Goal: Task Accomplishment & Management: Use online tool/utility

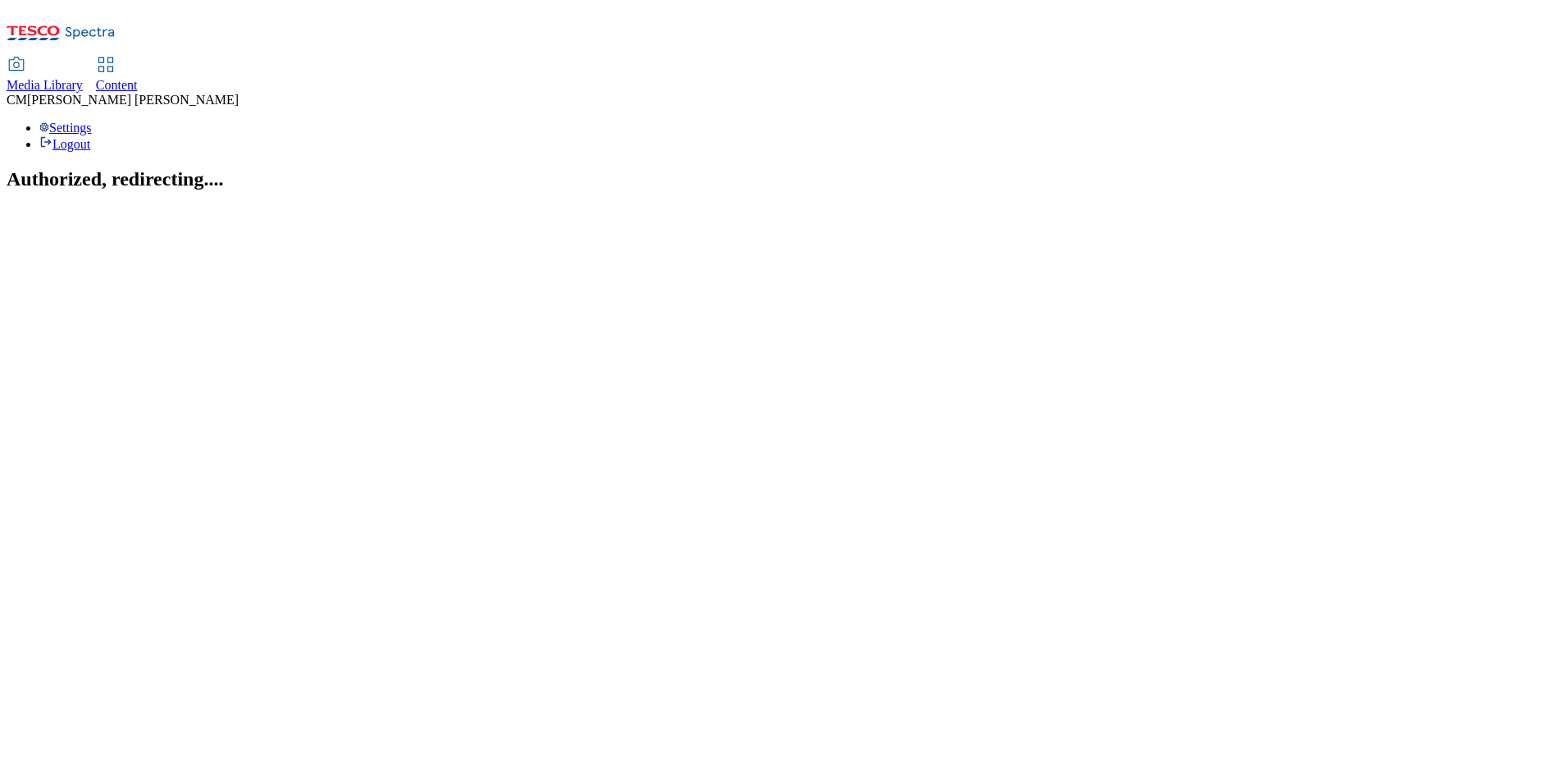
drag, startPoint x: 915, startPoint y: 405, endPoint x: 864, endPoint y: 328, distance: 92.4
click at [915, 190] on section "Authorized, redirecting...." at bounding box center [784, 178] width 1555 height 22
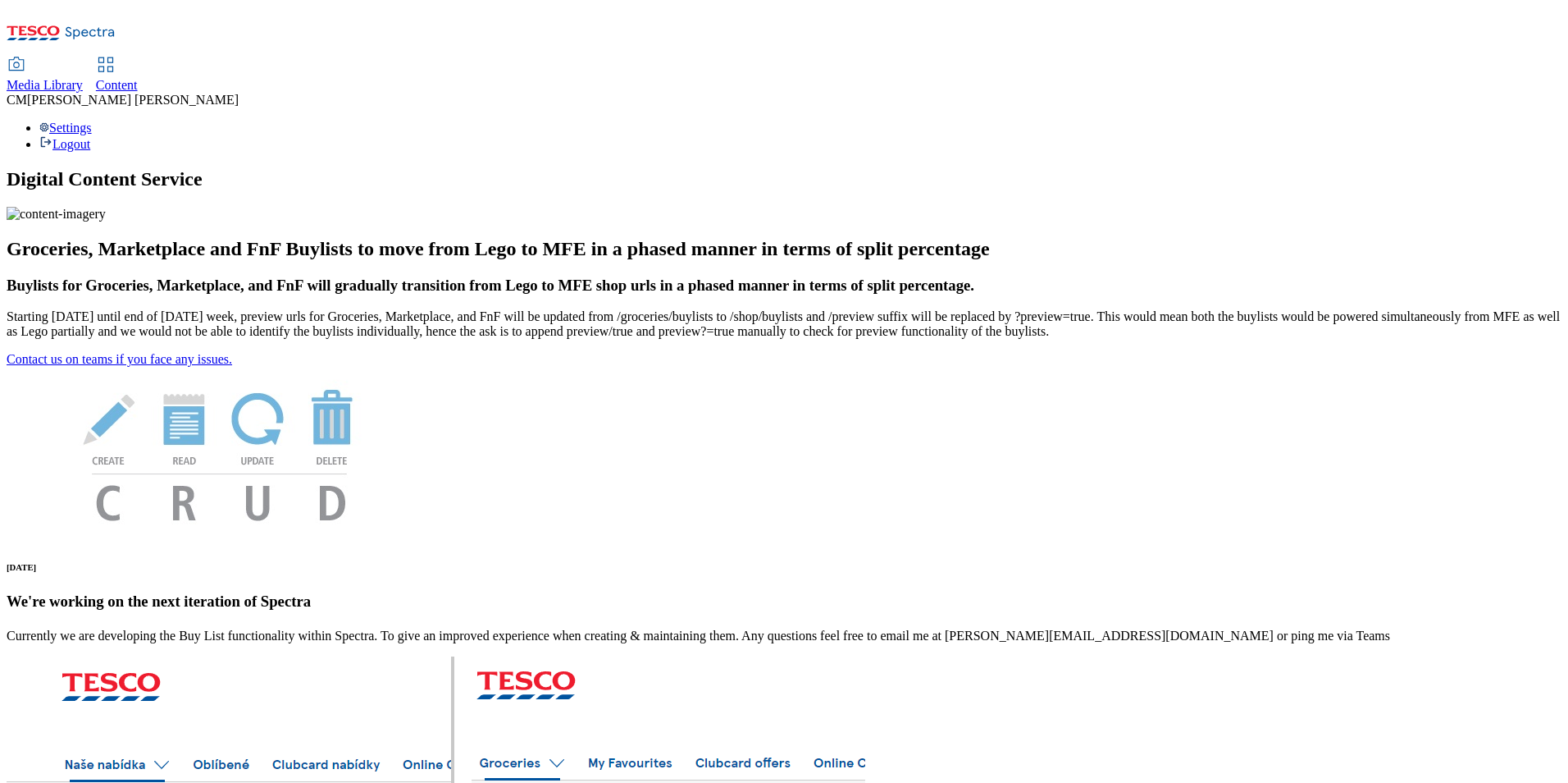
click at [116, 55] on icon at bounding box center [106, 65] width 19 height 19
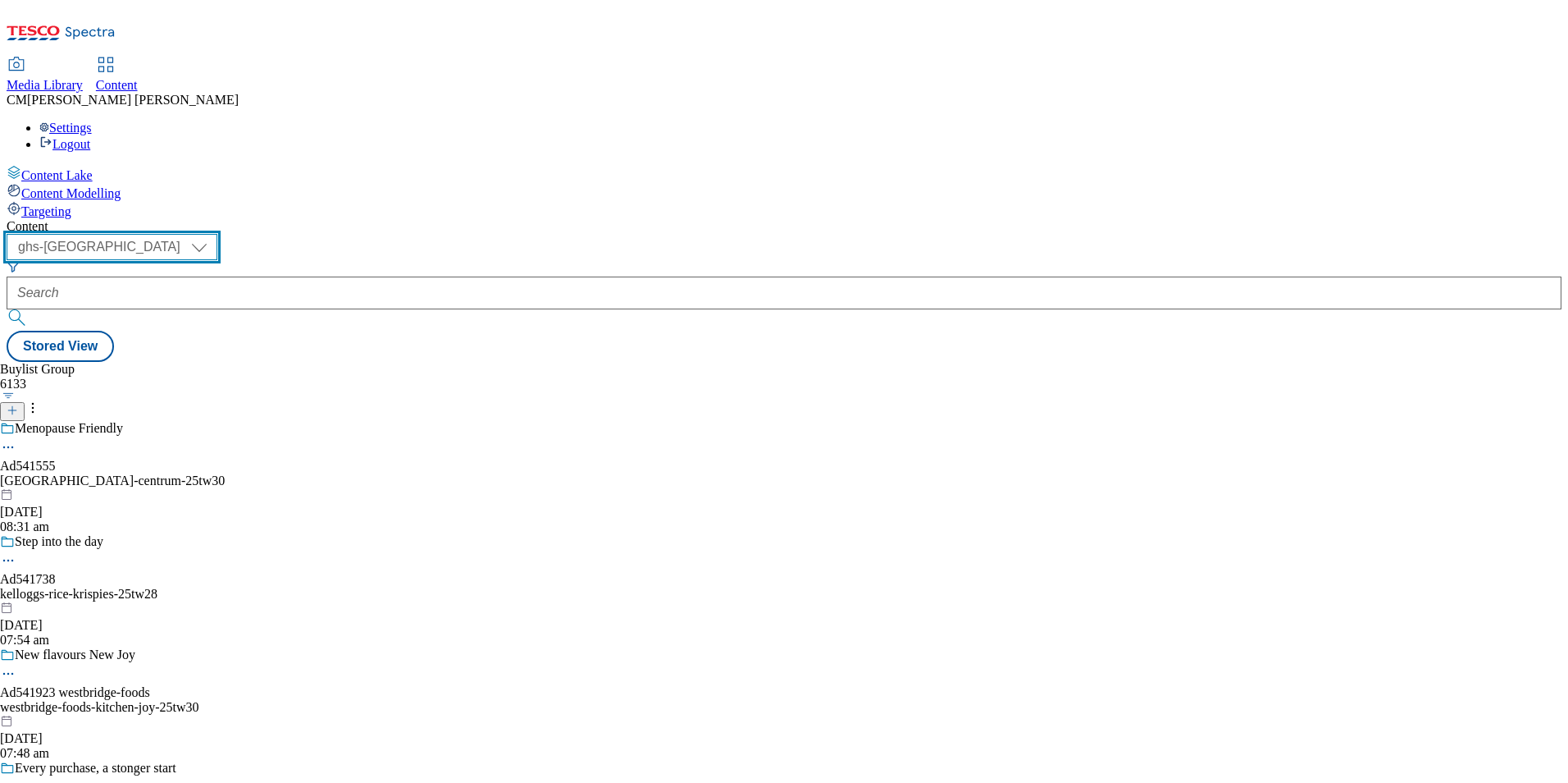
click at [218, 234] on select "ghs-roi ghs-[GEOGRAPHIC_DATA]" at bounding box center [112, 247] width 211 height 26
select select "ghs-roi"
click at [213, 234] on select "ghs-roi ghs-[GEOGRAPHIC_DATA]" at bounding box center [112, 247] width 211 height 26
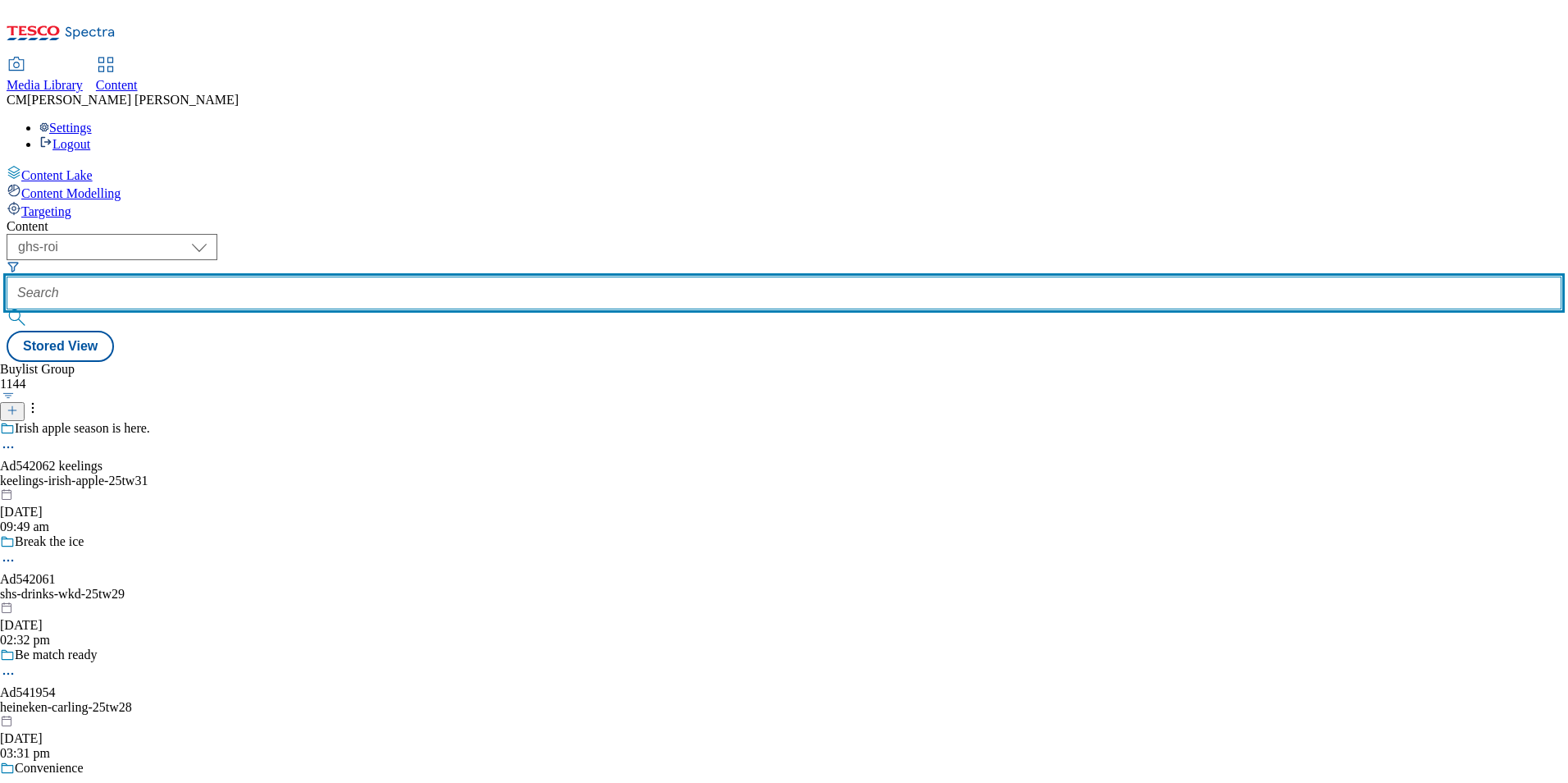
click at [415, 277] on input "text" at bounding box center [784, 293] width 1555 height 33
paste input "541933"
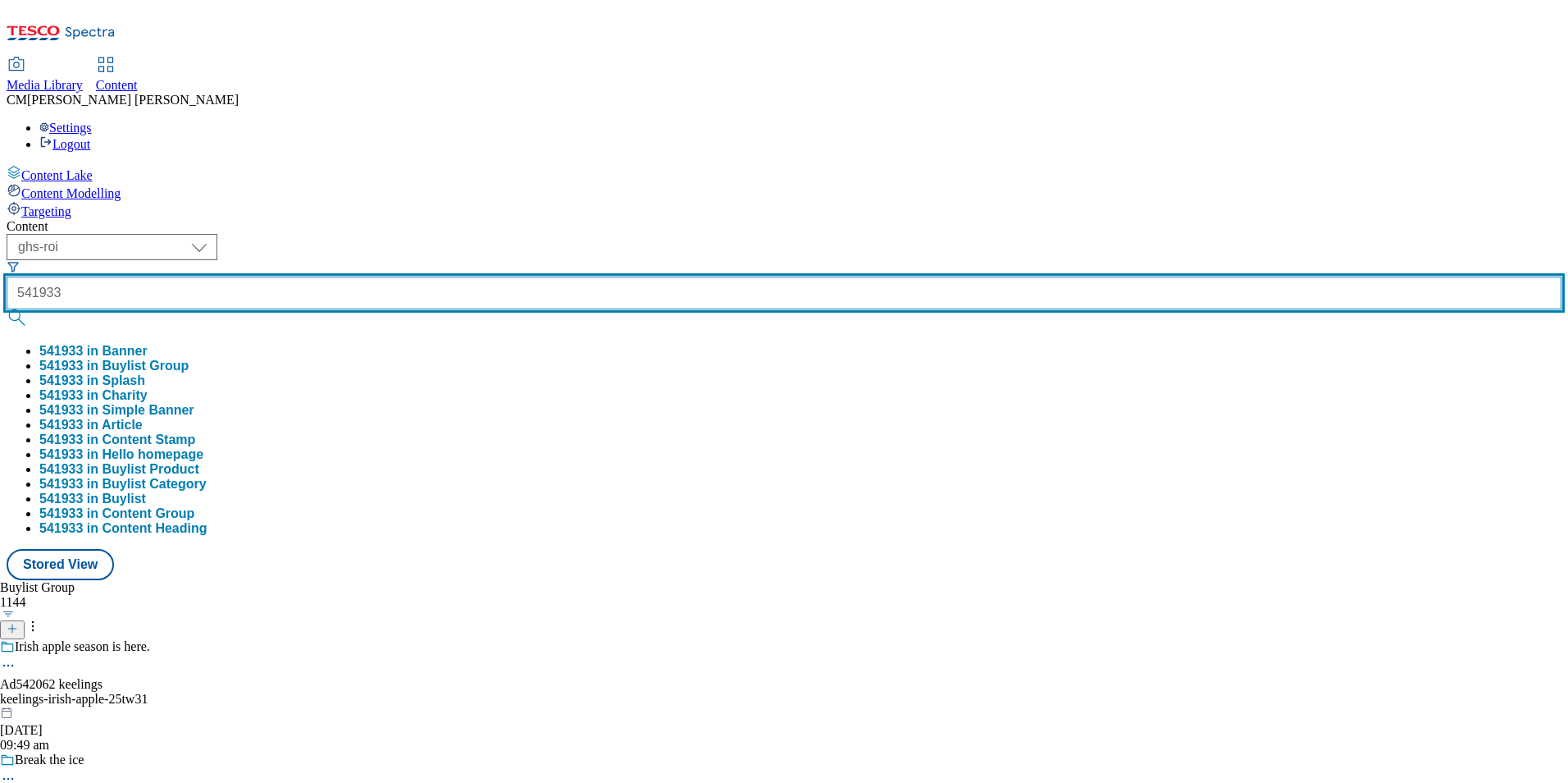
type input "541933"
click at [7, 310] on button "submit" at bounding box center [18, 317] width 23 height 16
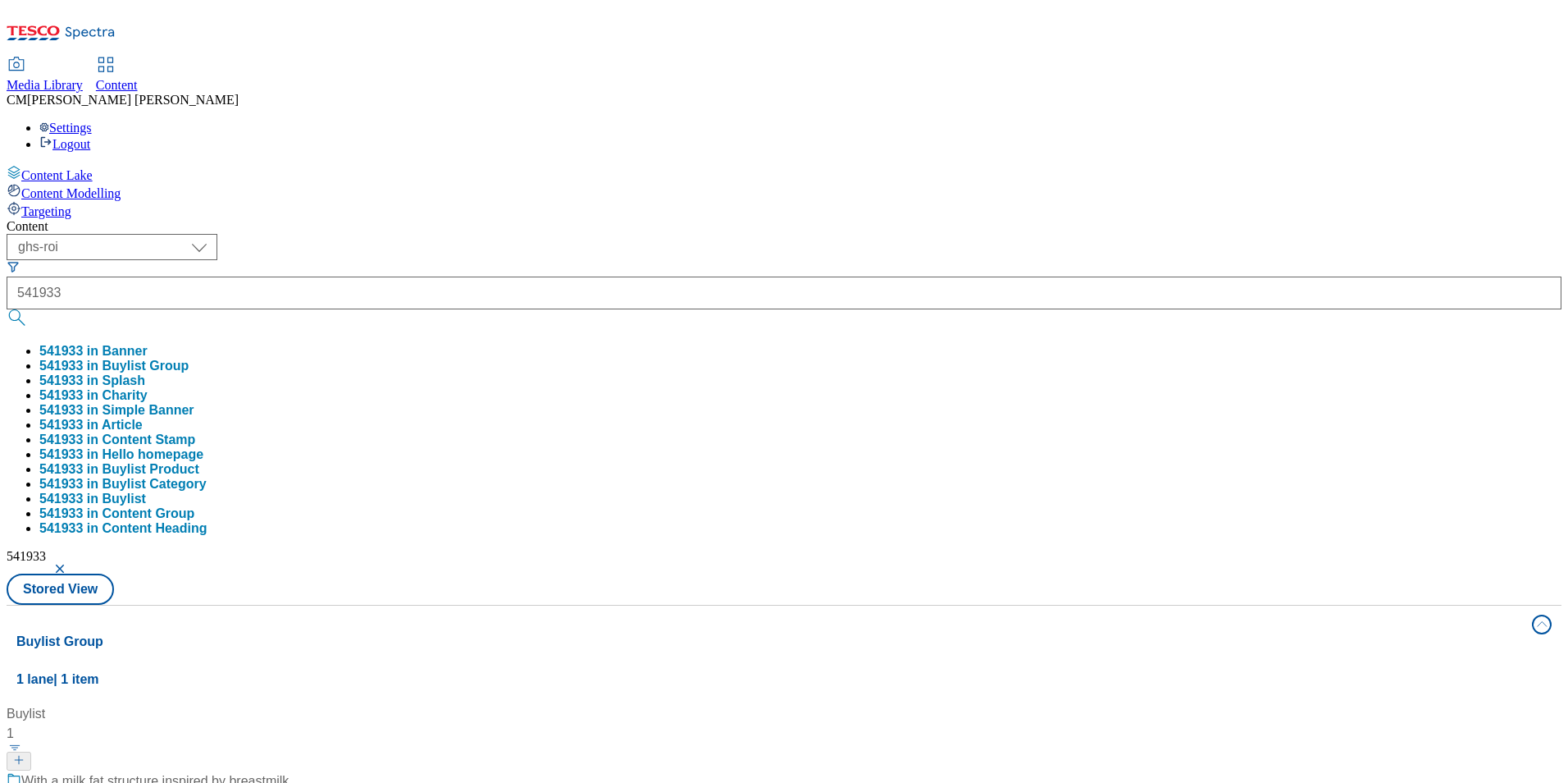
click at [669, 219] on div "Content ( optional ) ghs-roi ghs-uk ghs-roi 541933 541933 in Banner 541933 in B…" at bounding box center [784, 770] width 1555 height 1101
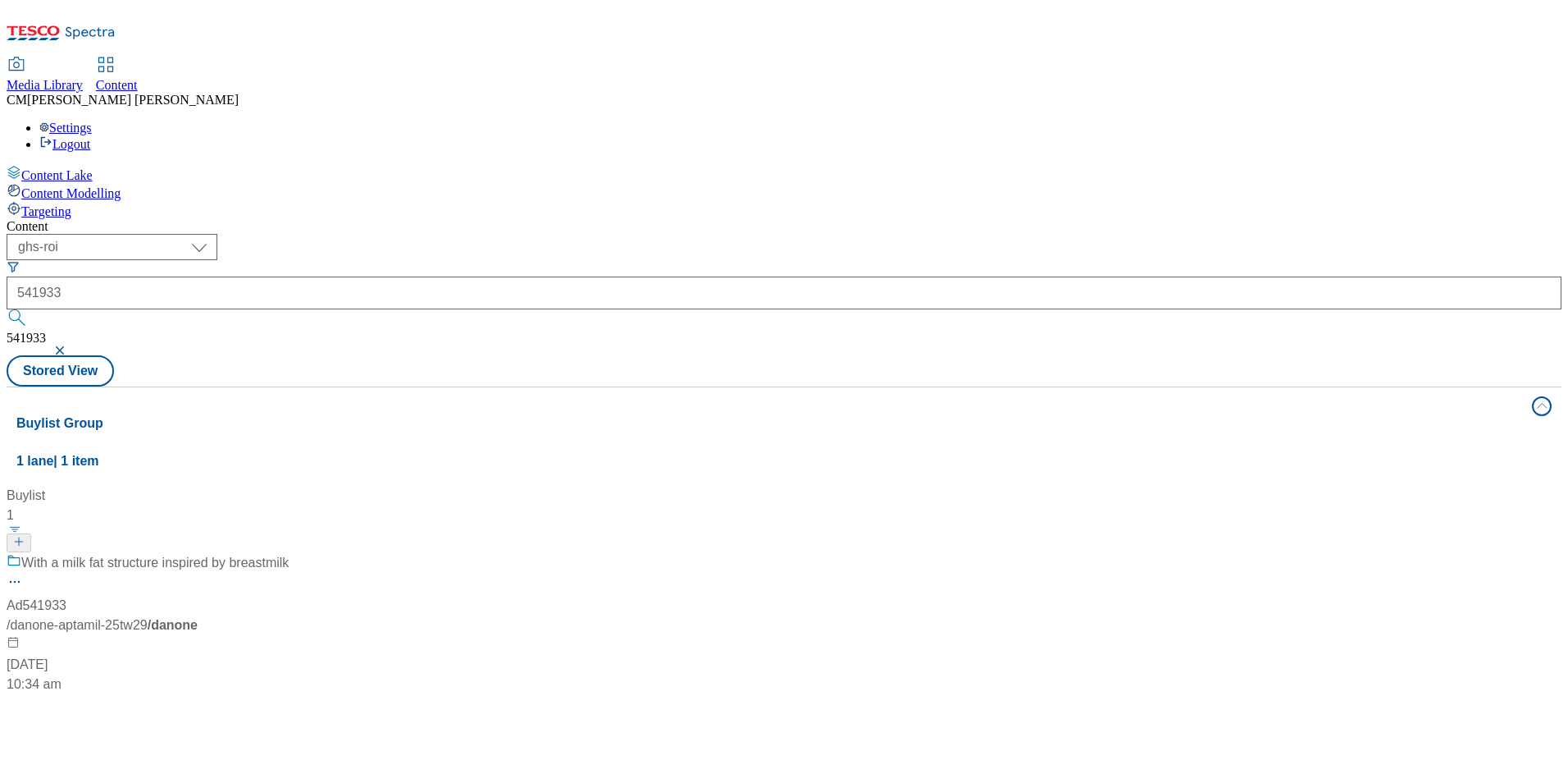
click at [289, 554] on div "With a milk fat structure inspired by breastmilk" at bounding box center [147, 575] width 282 height 42
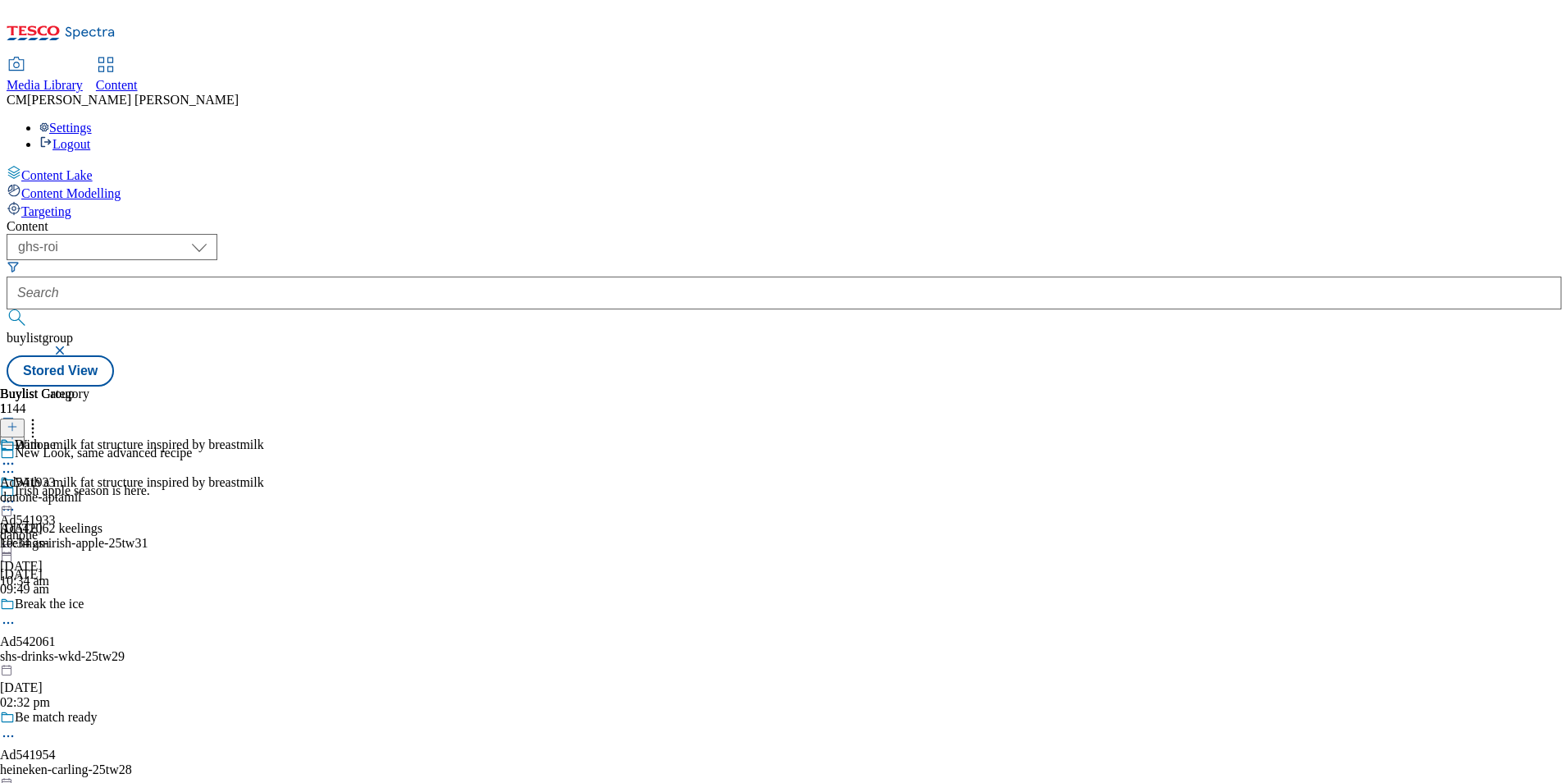
click at [264, 475] on div "With a milk fat structure inspired by breastmilk Ad541933 danone [DATE] 10:34 am" at bounding box center [132, 531] width 264 height 113
click at [16, 493] on icon at bounding box center [8, 500] width 16 height 16
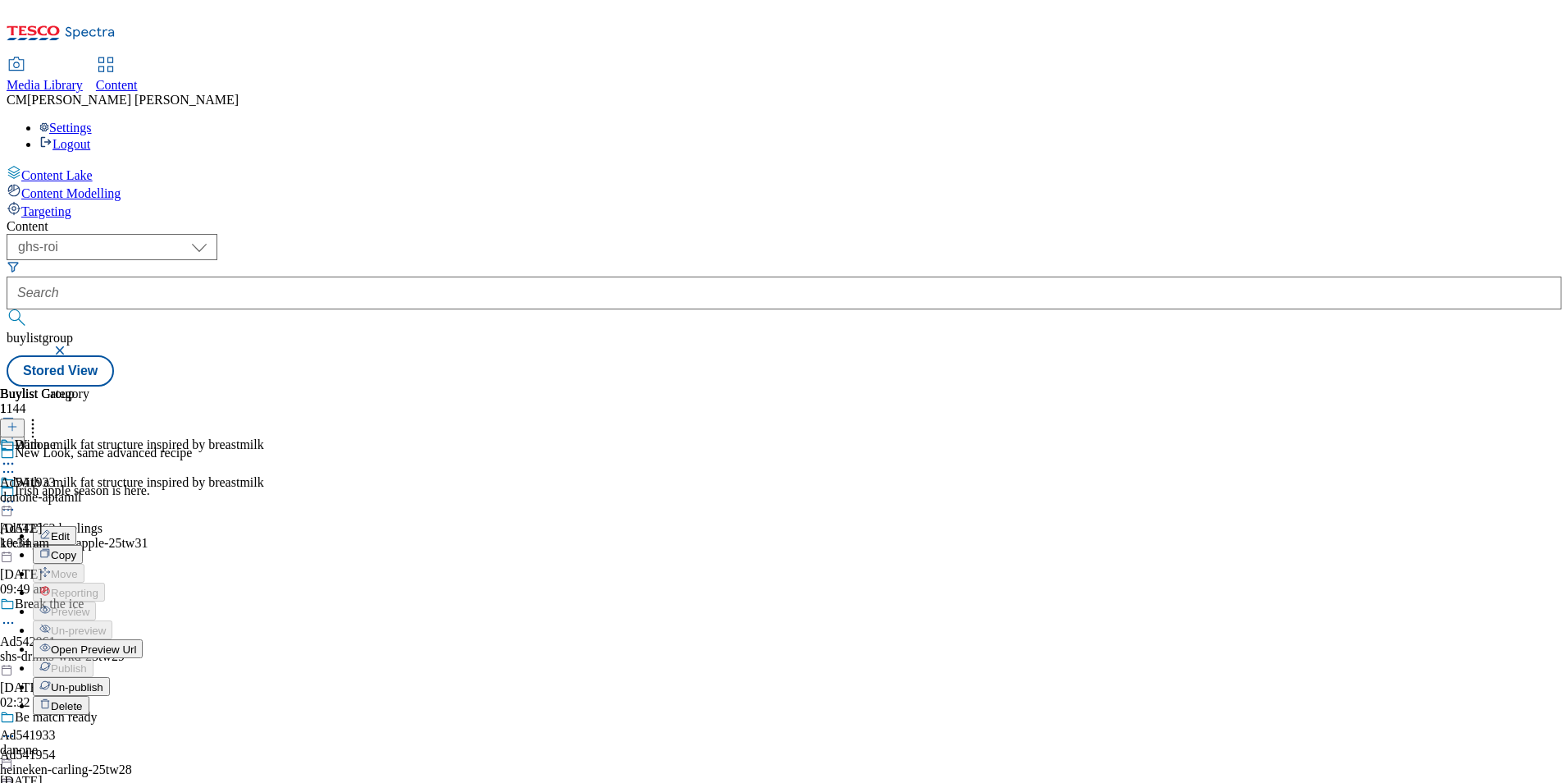
click at [76, 526] on button "Edit" at bounding box center [54, 536] width 43 height 19
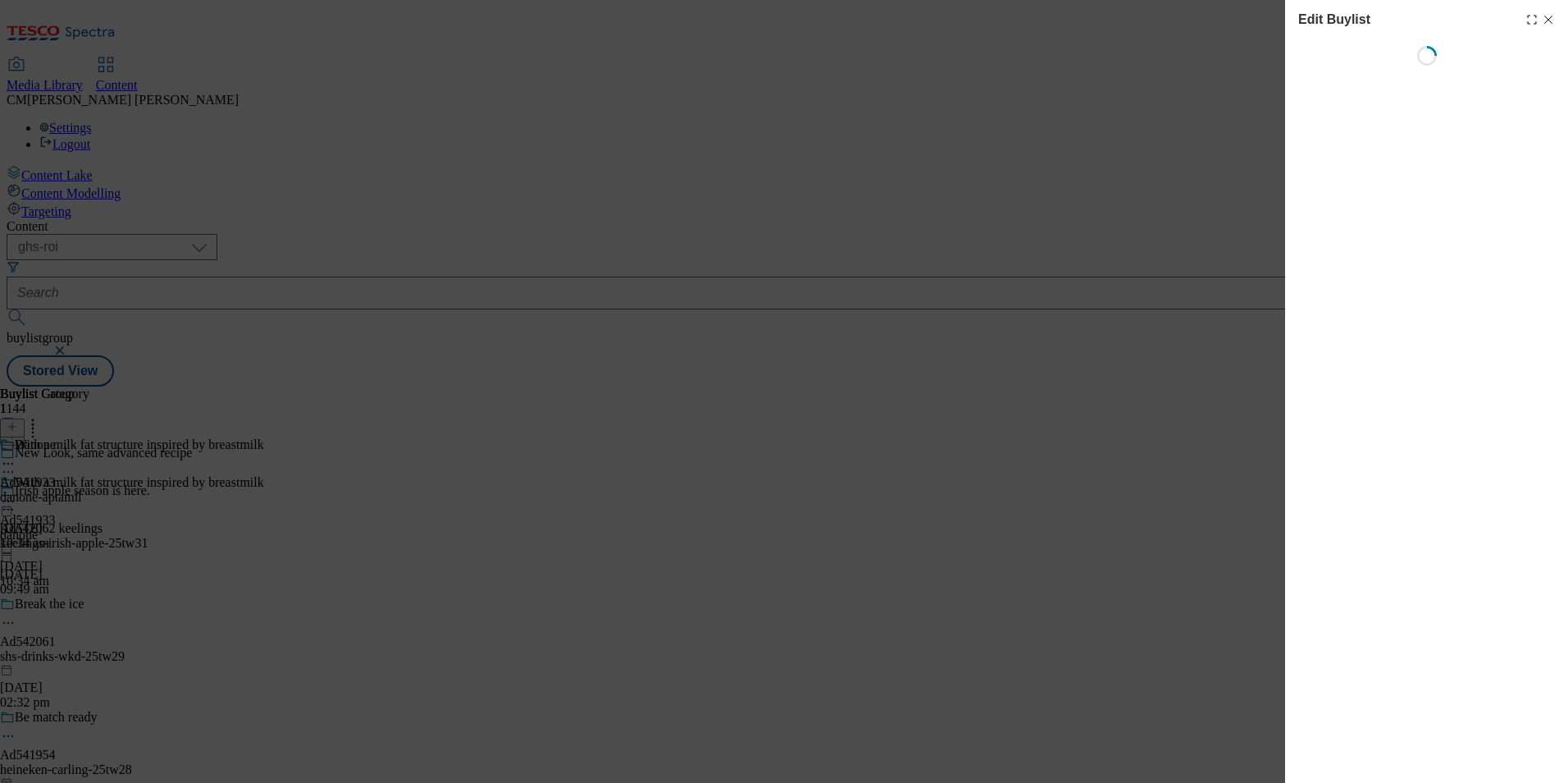
select select "tactical"
select select "supplier funded short term 1-3 weeks"
select select "dunnhumby"
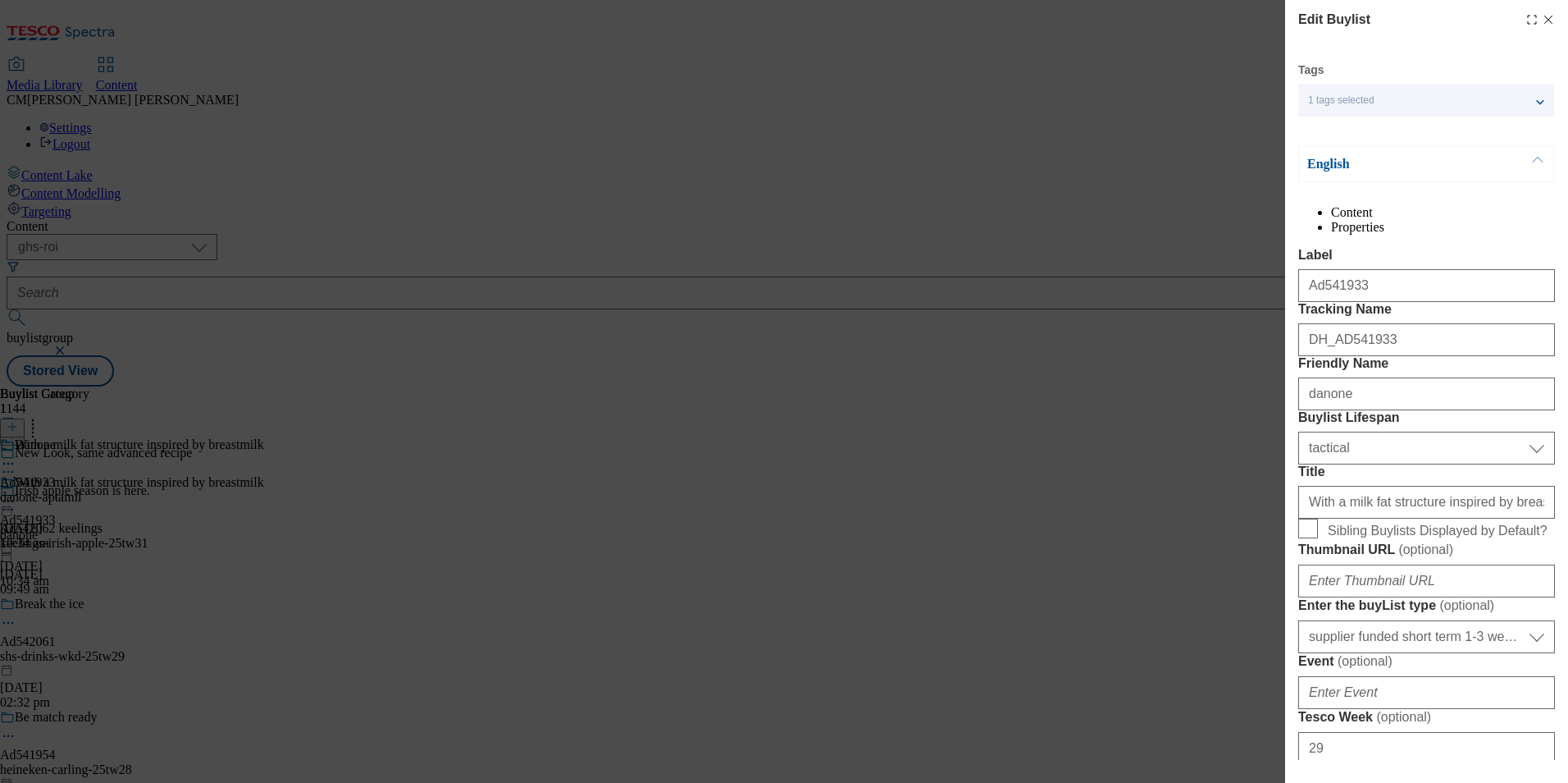
select select "Banner"
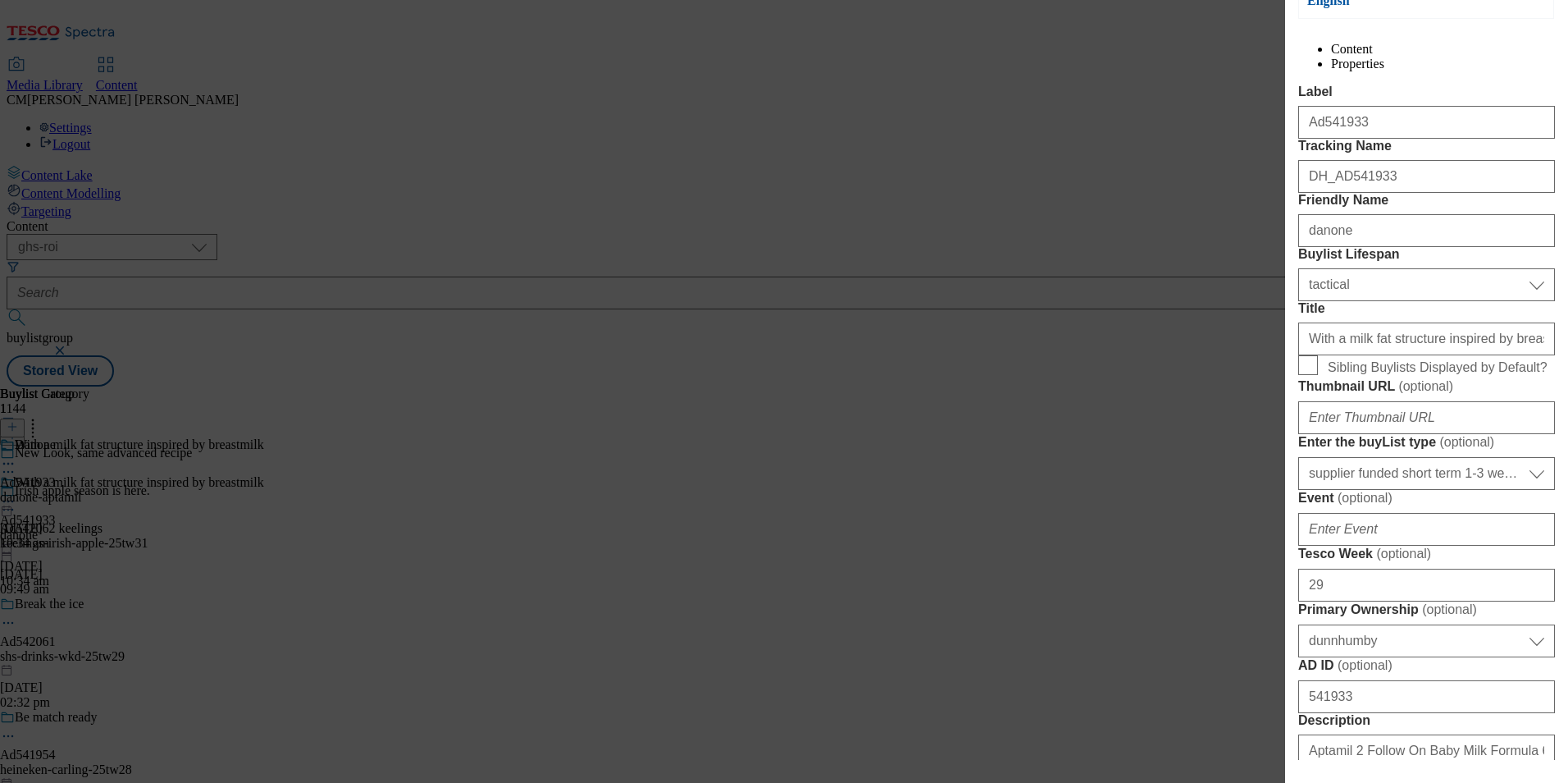
scroll to position [164, 0]
drag, startPoint x: 1312, startPoint y: 483, endPoint x: 1571, endPoint y: 470, distance: 259.3
click at [1555, 393] on html "Icons icon_account icon_add icon_backward_link icon_basket icon_benefits icon_c…" at bounding box center [784, 197] width 1568 height 393
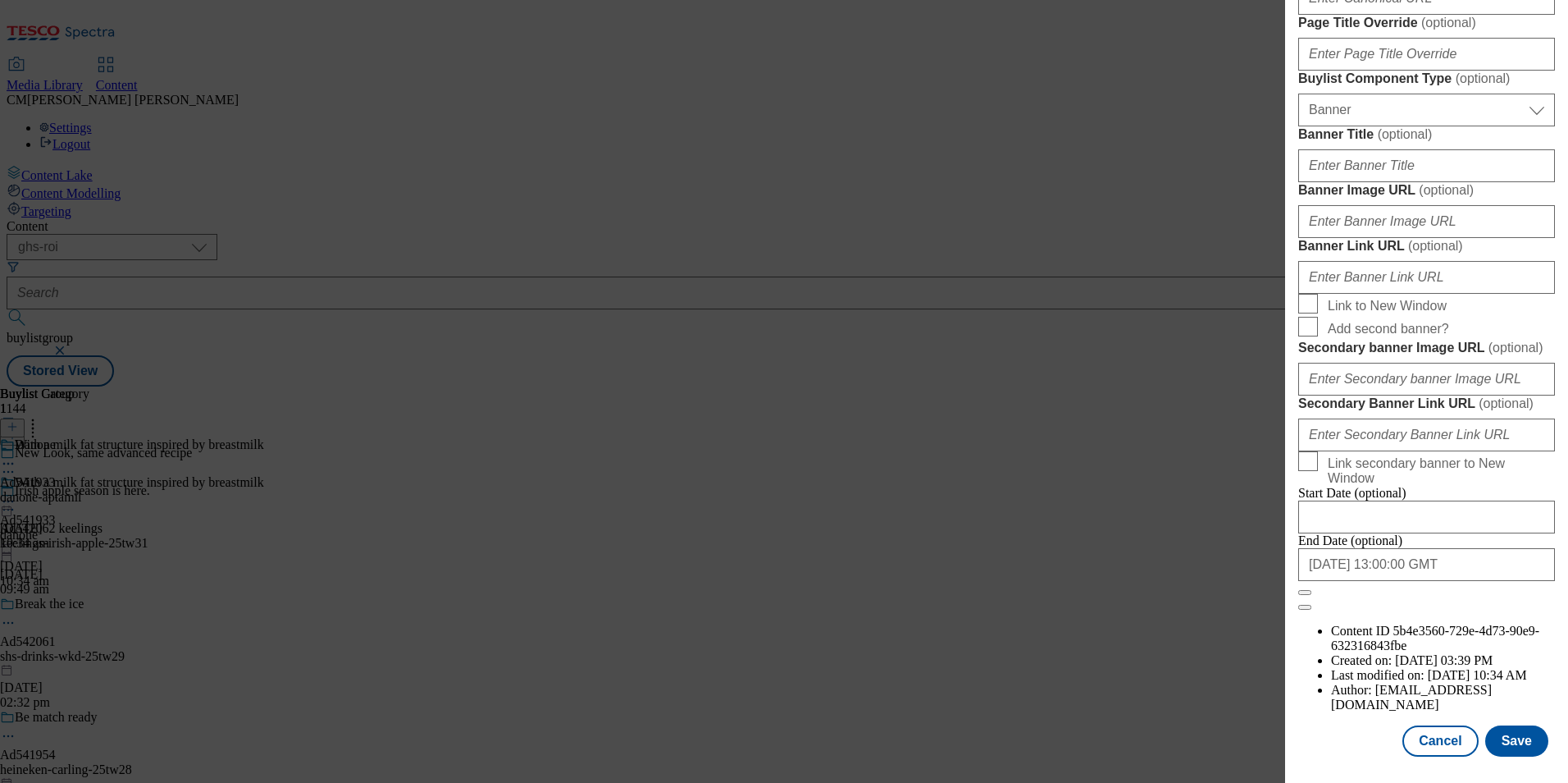
scroll to position [1605, 0]
click at [1516, 731] on button "Save" at bounding box center [1517, 741] width 64 height 31
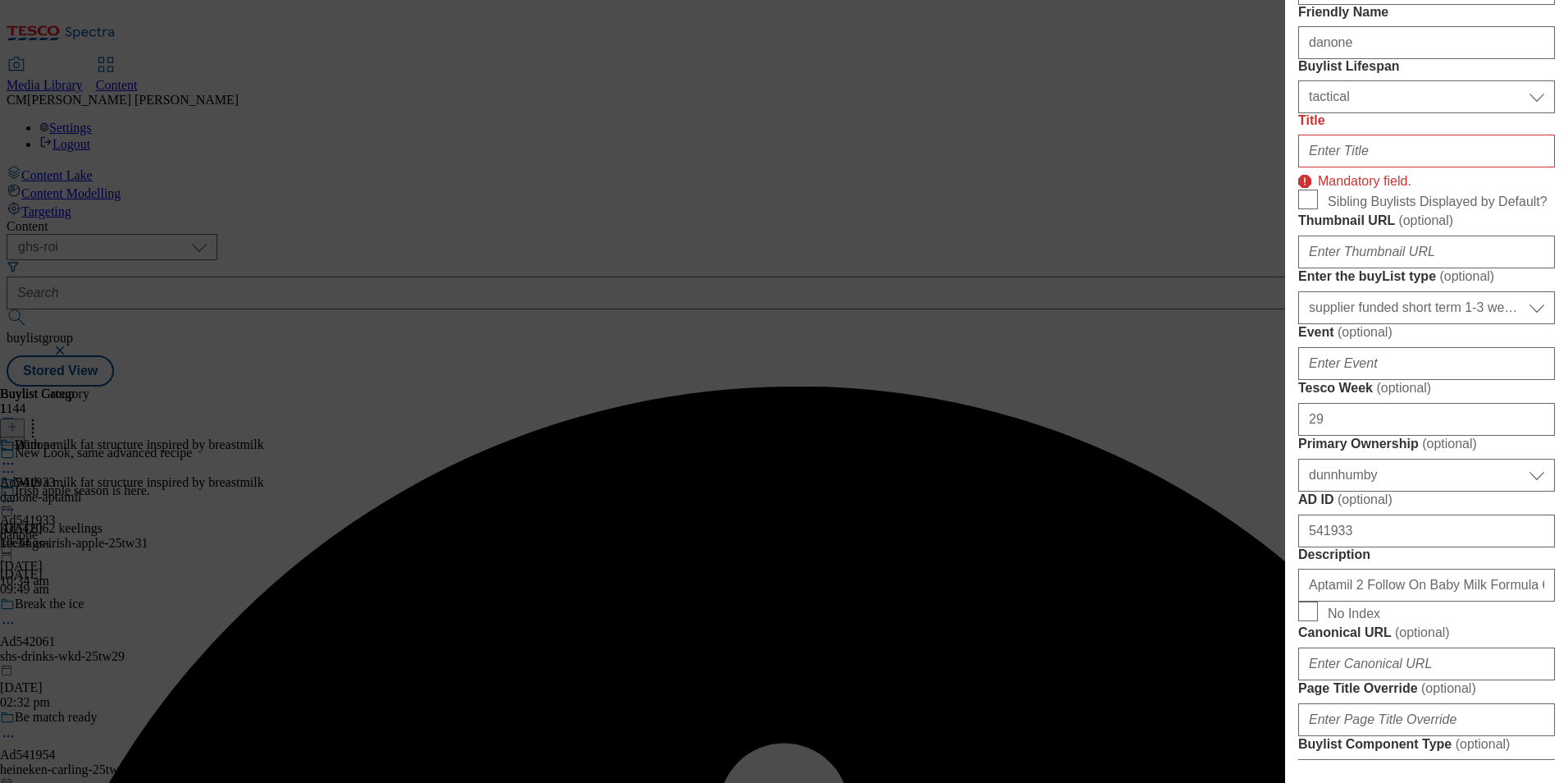
scroll to position [311, 0]
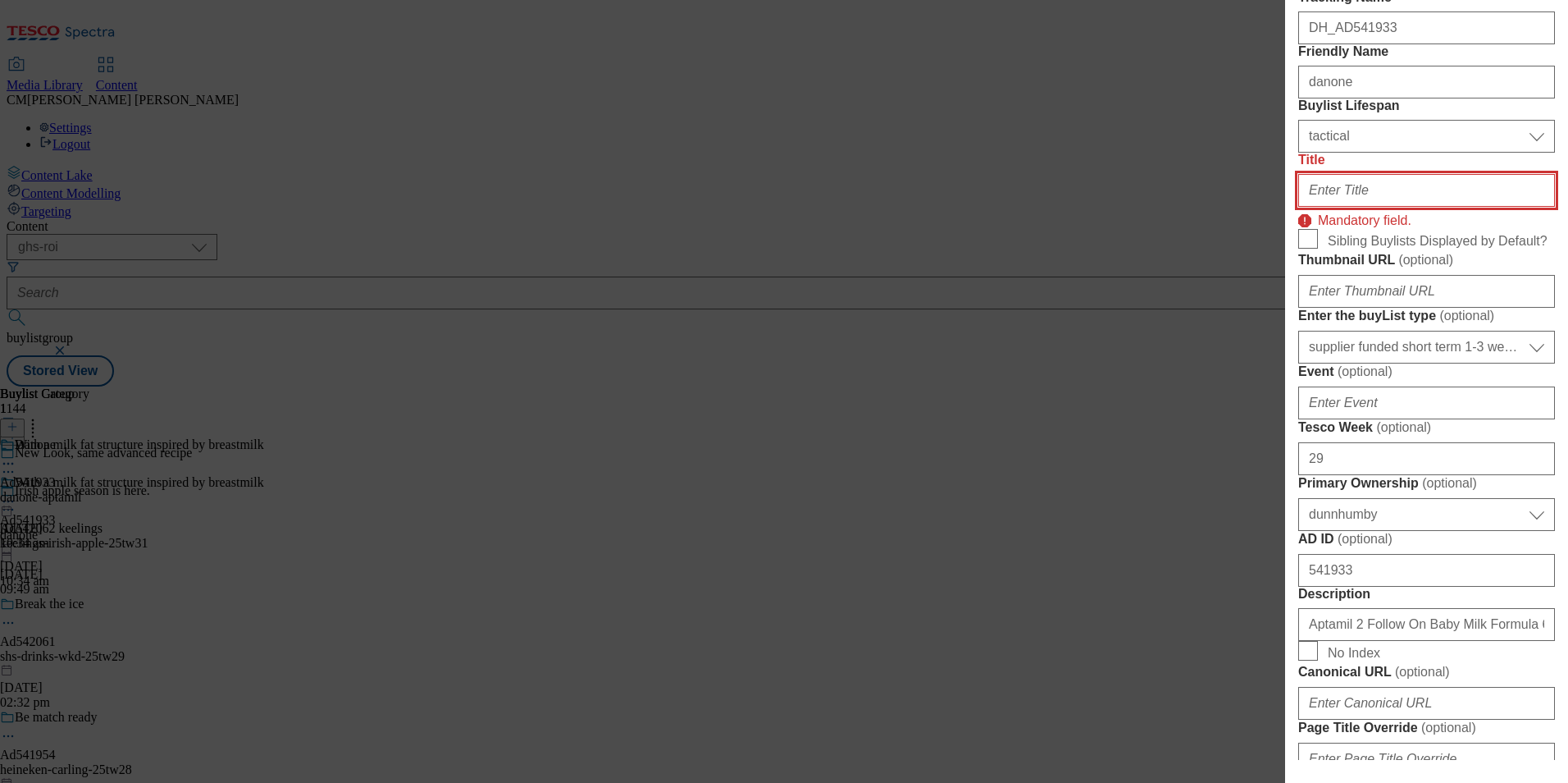
click at [1351, 206] on input "Title" at bounding box center [1426, 190] width 256 height 33
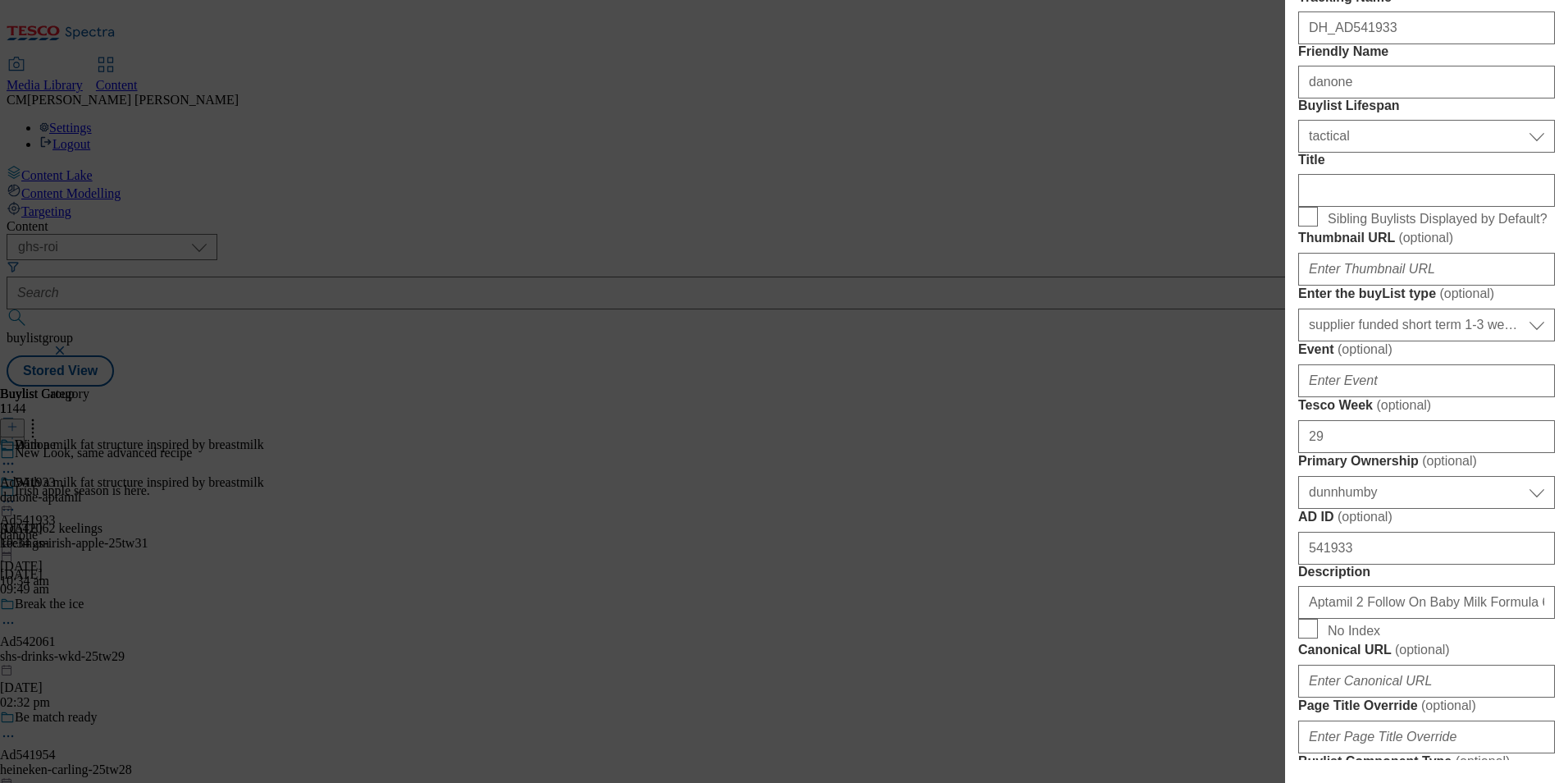
click at [1406, 273] on form "Label Ad541933 Tracking Name DH_AD541933 Friendly Name danone Buylist Lifespan …" at bounding box center [1426, 615] width 256 height 1358
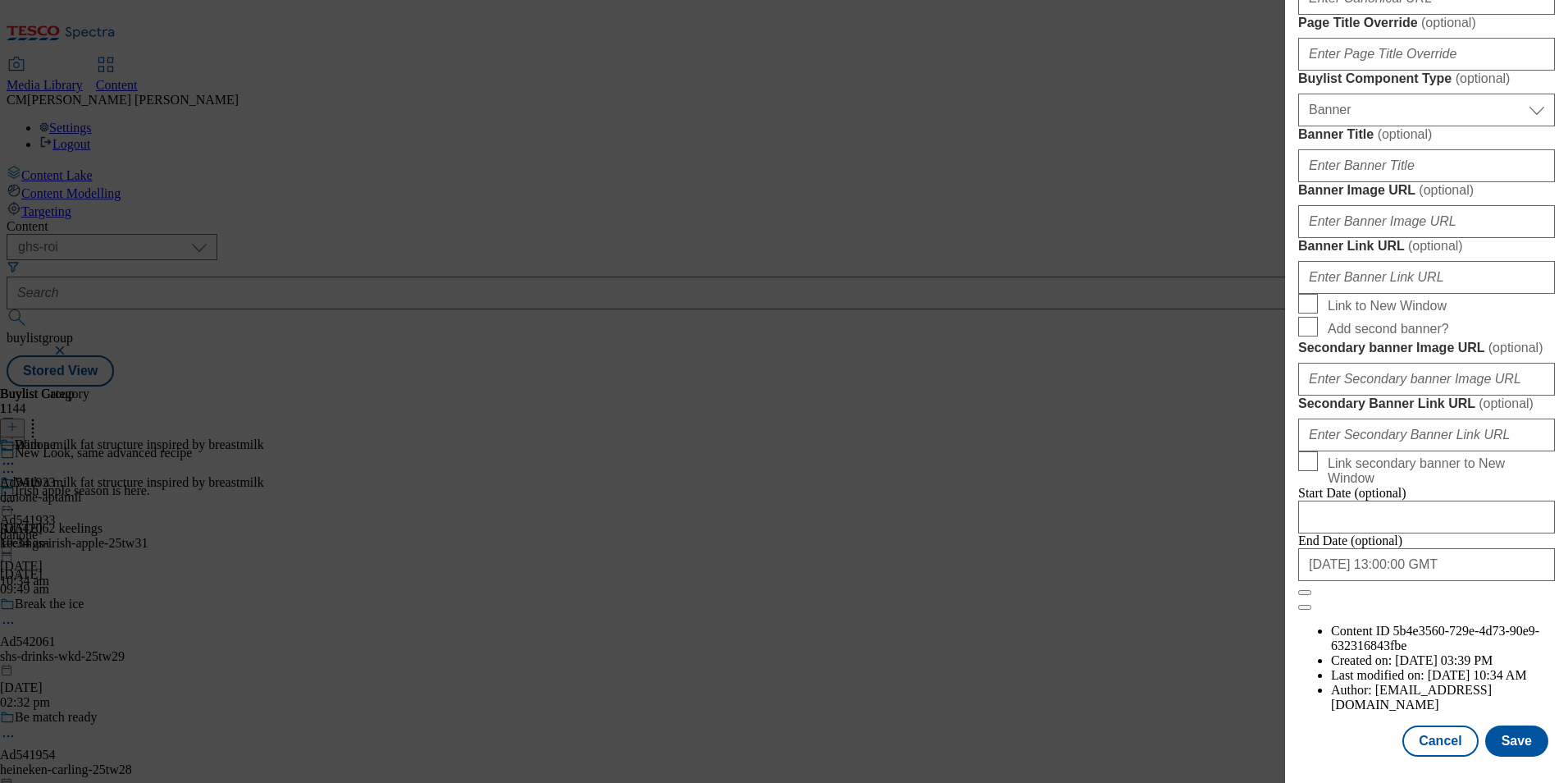
scroll to position [1605, 0]
click at [1511, 742] on button "Save" at bounding box center [1517, 741] width 64 height 31
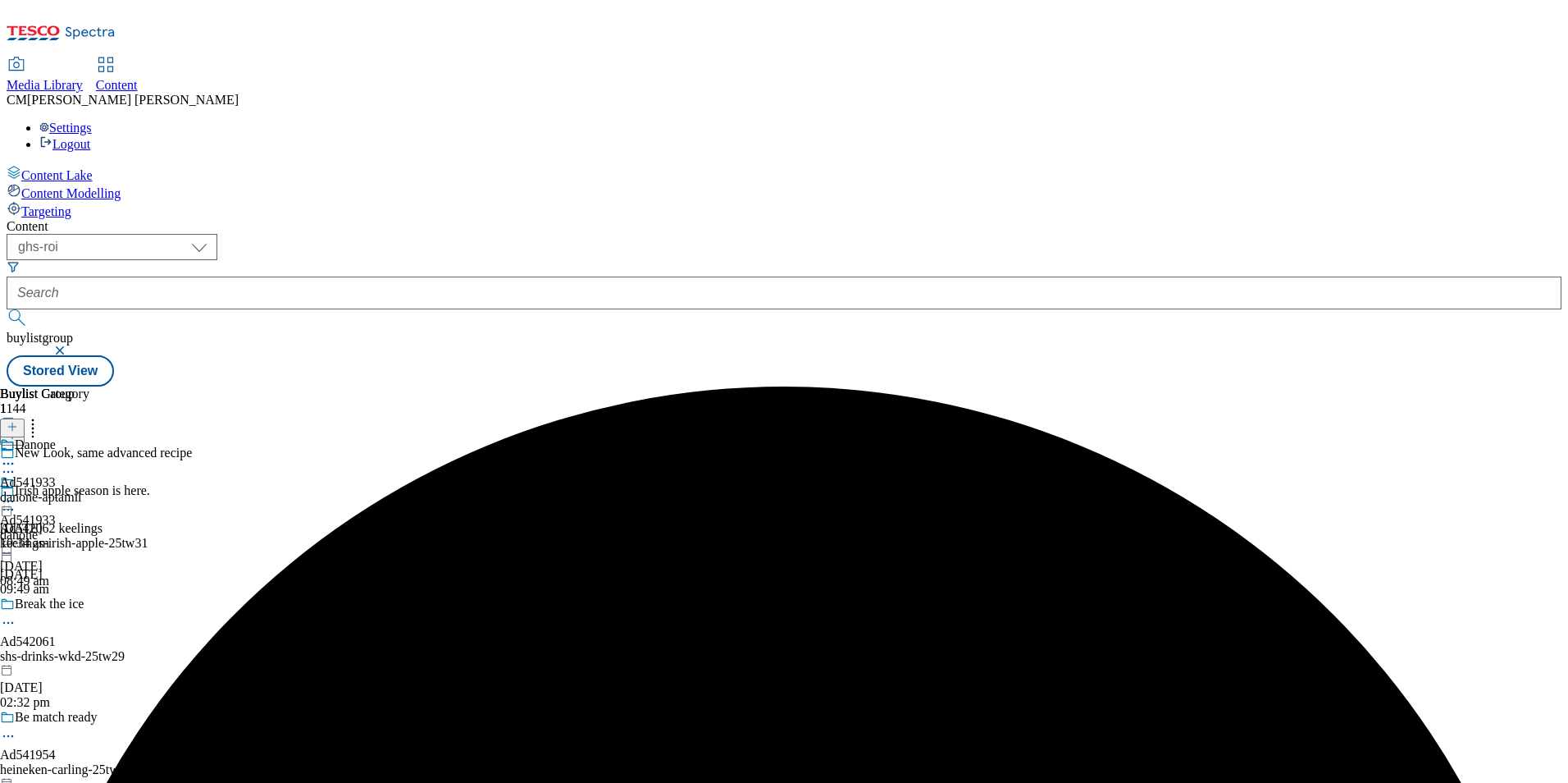
click at [16, 493] on icon at bounding box center [8, 500] width 16 height 16
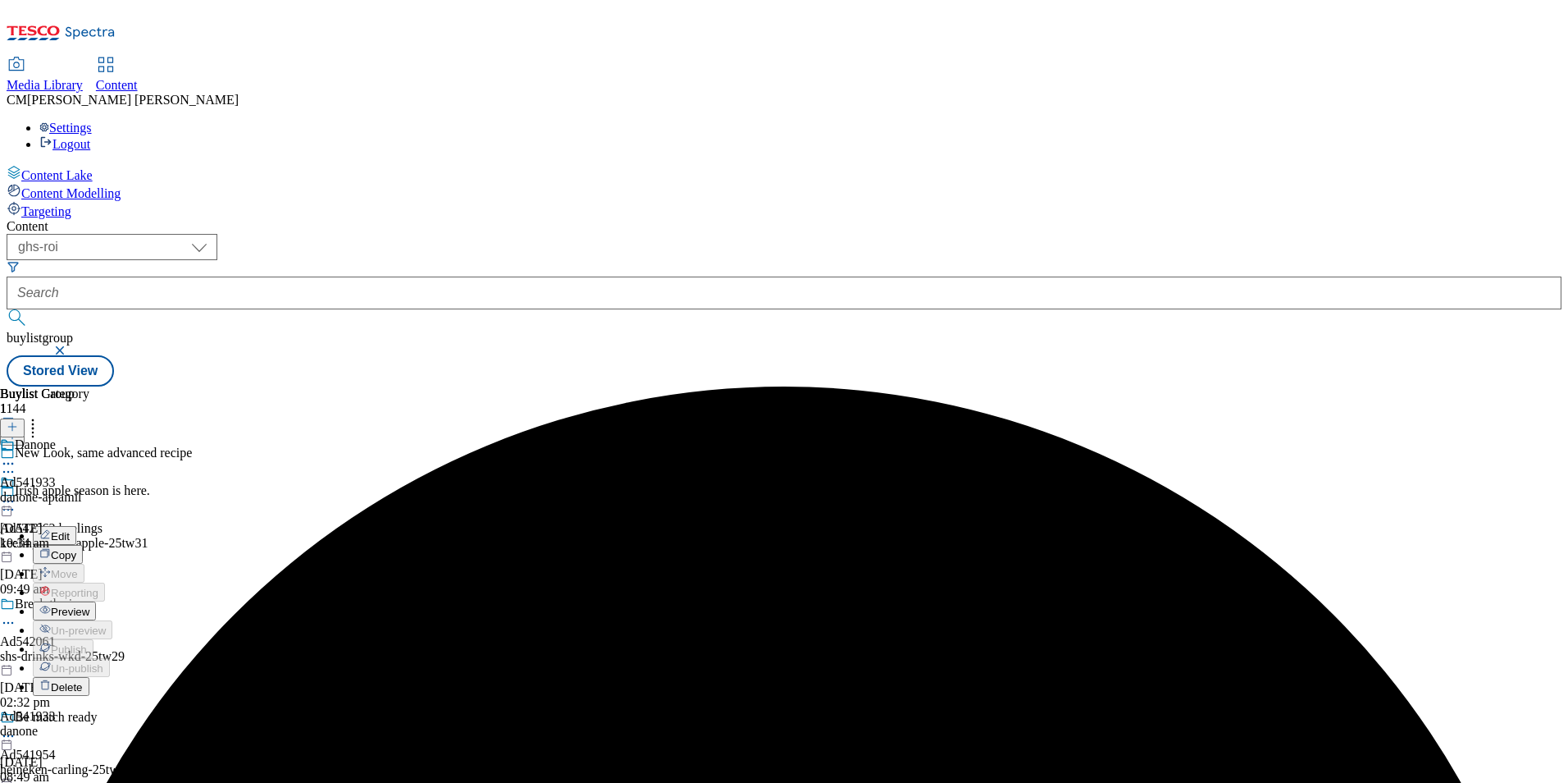
click at [96, 602] on button "Preview" at bounding box center [65, 611] width 64 height 19
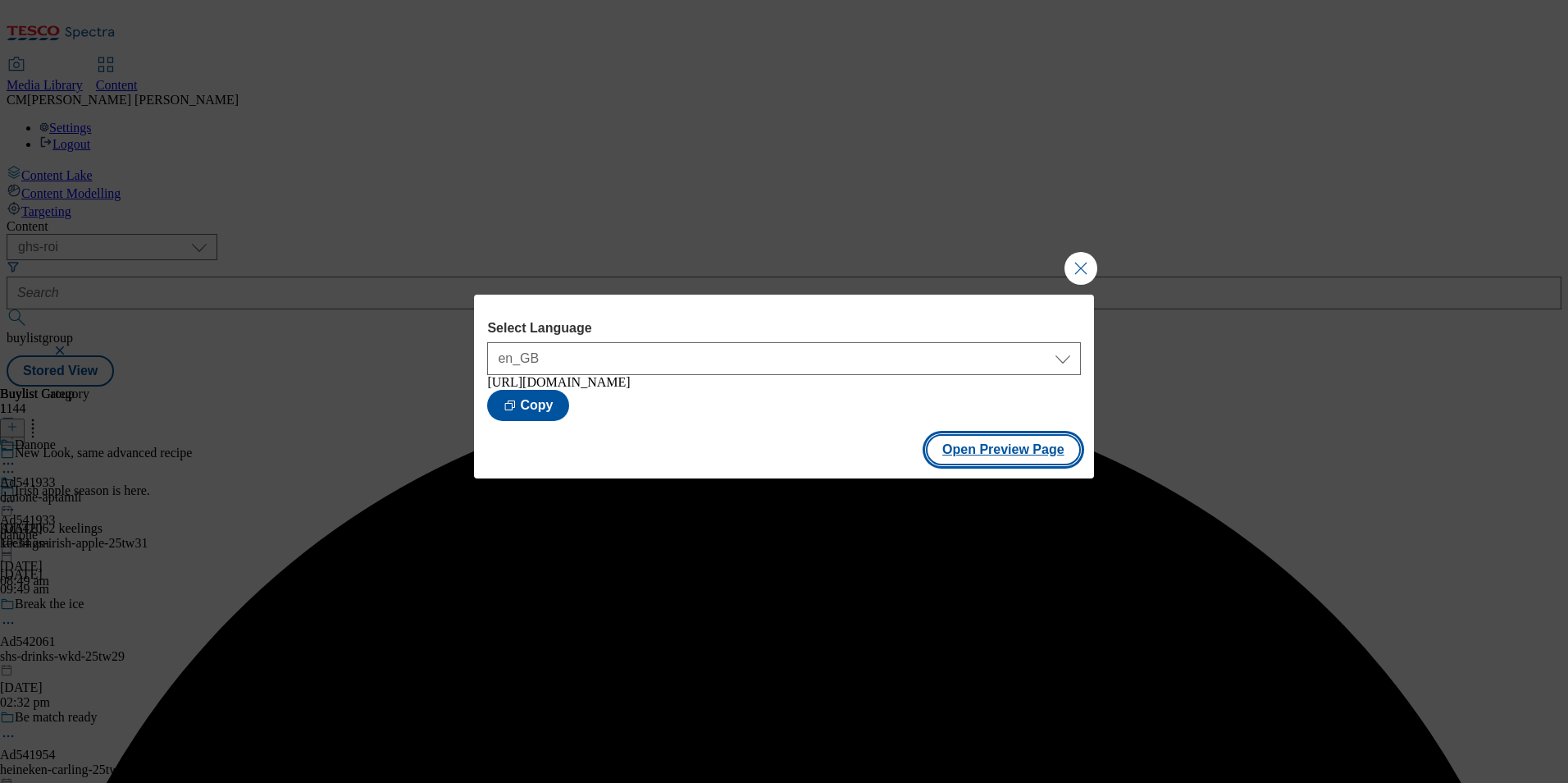
click at [1034, 444] on button "Open Preview Page" at bounding box center [1003, 449] width 155 height 31
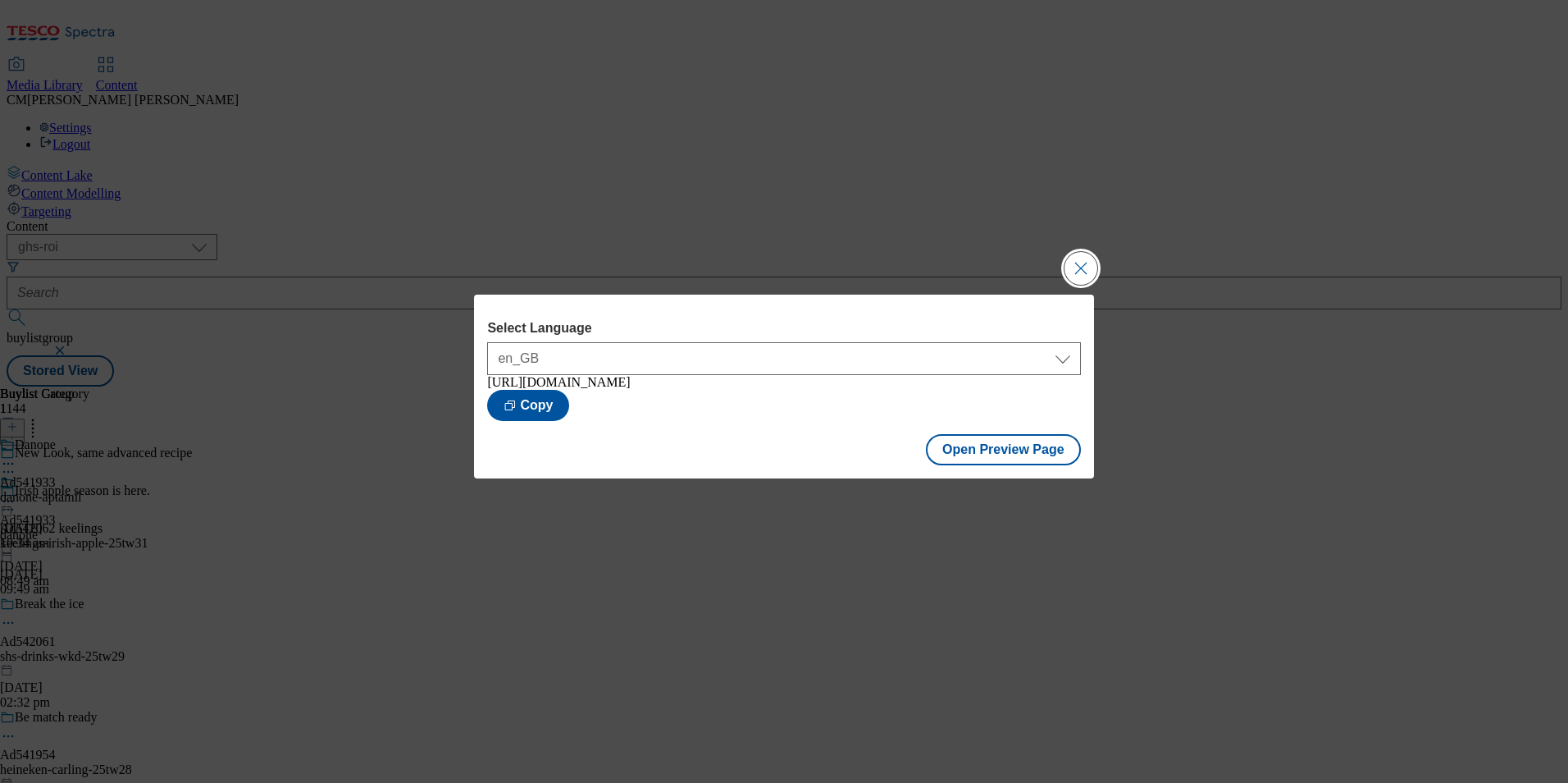
click at [1082, 261] on button "Close Modal" at bounding box center [1081, 268] width 33 height 33
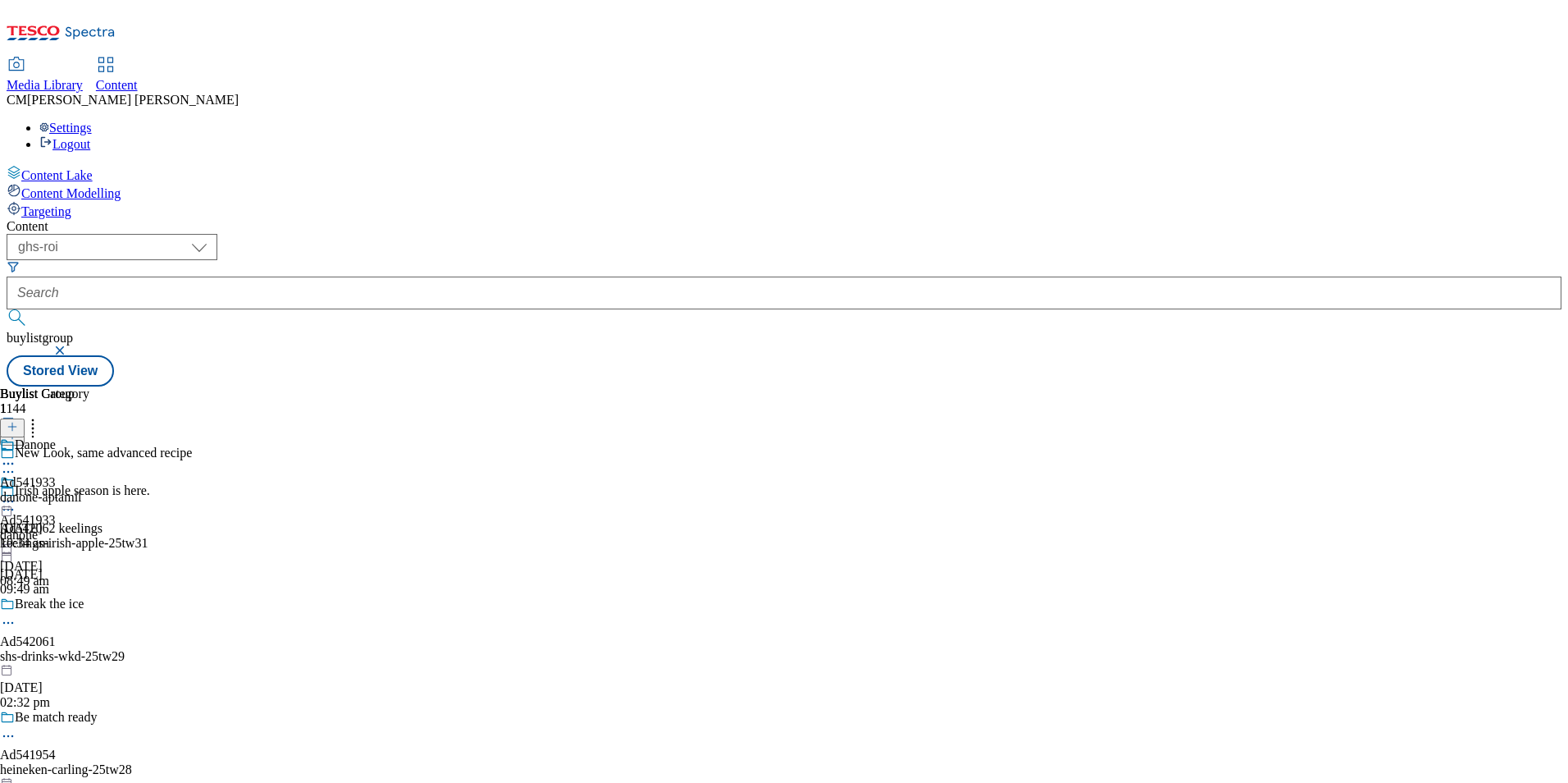
click at [16, 455] on icon at bounding box center [8, 463] width 16 height 16
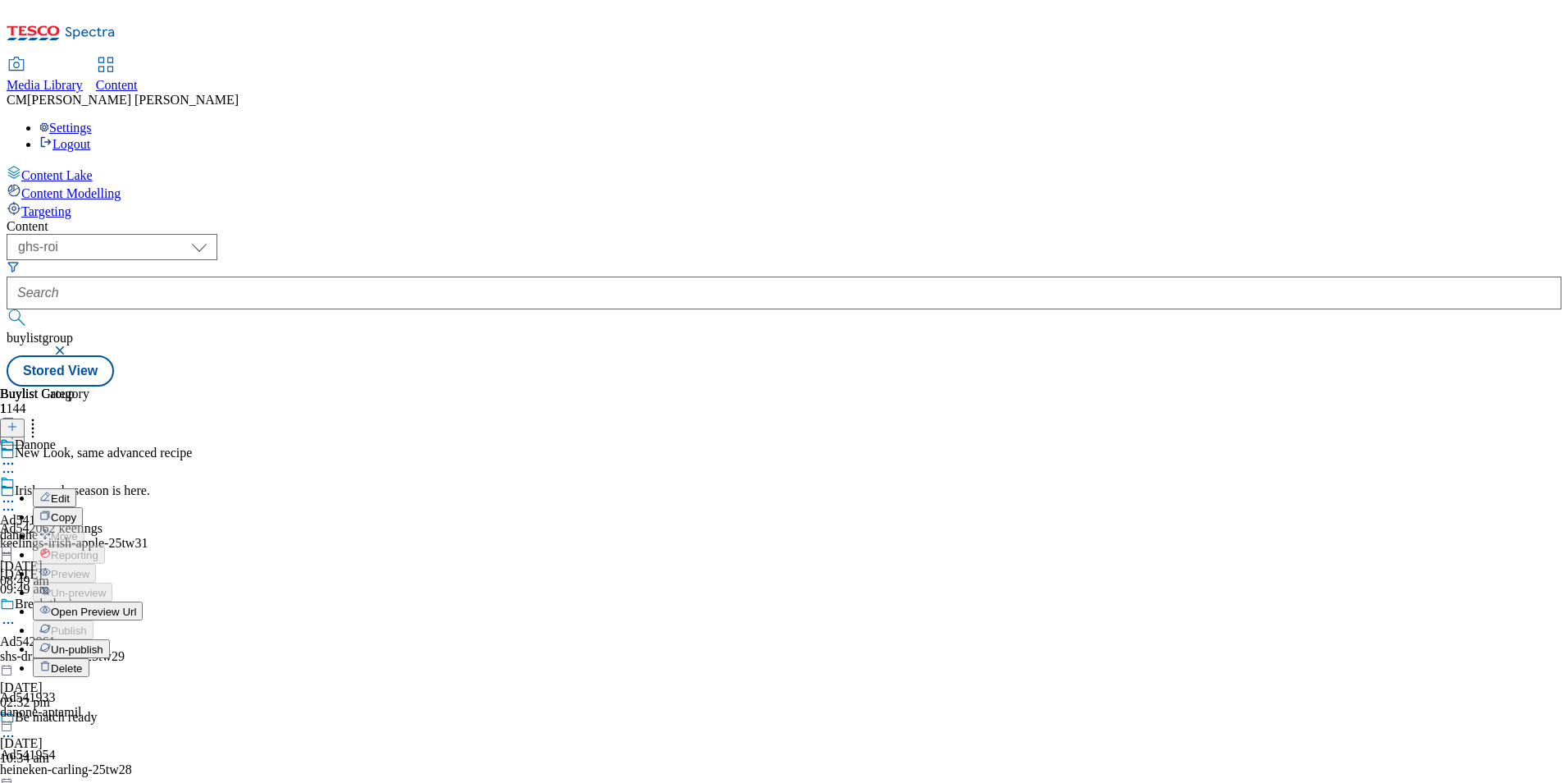
click at [76, 488] on button "Edit" at bounding box center [54, 498] width 43 height 19
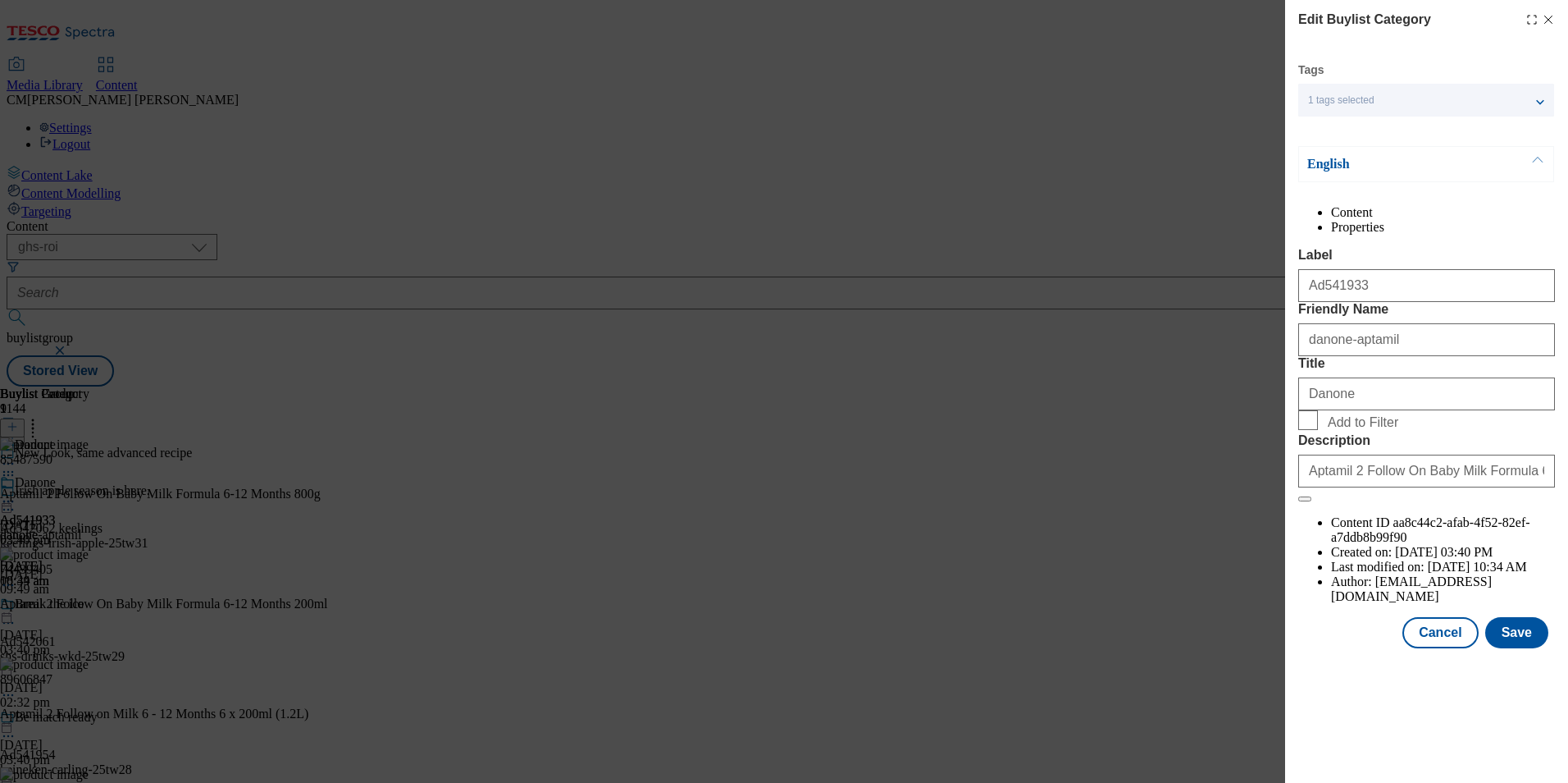
click at [1551, 22] on line "Modal" at bounding box center [1549, 20] width 8 height 8
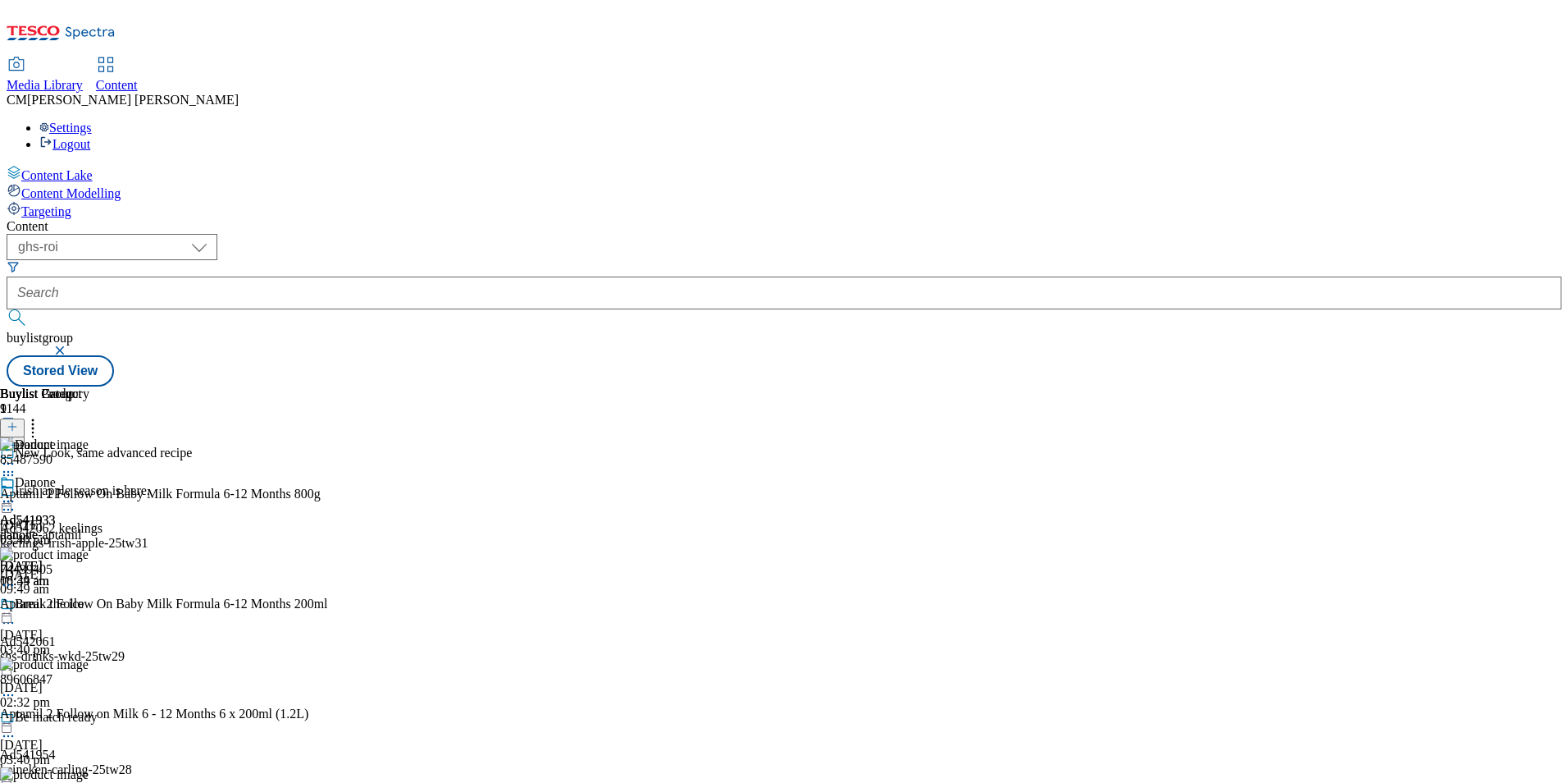
click at [16, 464] on icon at bounding box center [8, 472] width 16 height 16
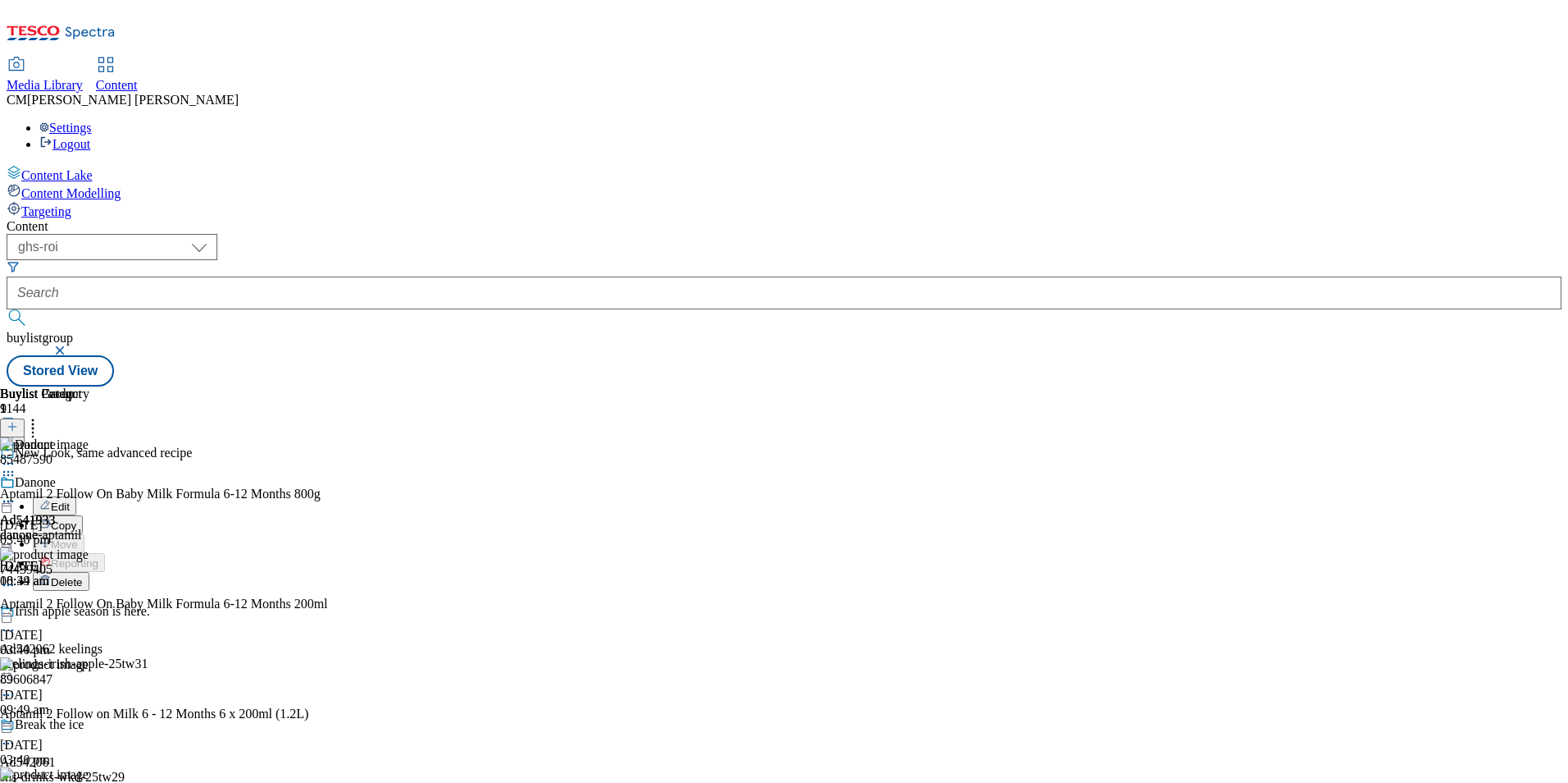
click at [76, 497] on button "Edit" at bounding box center [54, 506] width 43 height 19
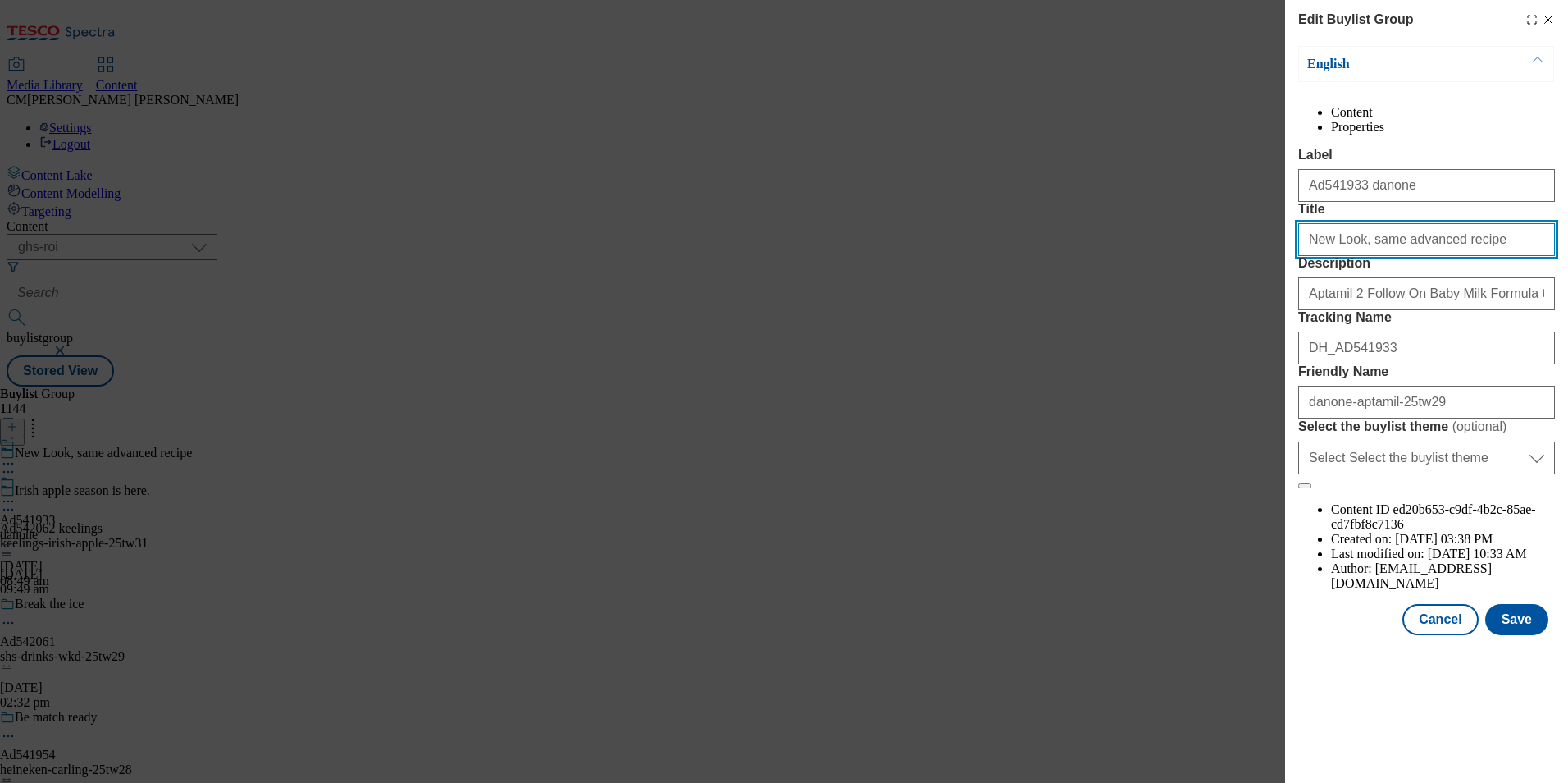
click at [1376, 256] on input "New Look, same advanced recipe" at bounding box center [1426, 239] width 256 height 33
paste input "Same Advanced Recipe"
type input "New Look, Same Advanced Recipe"
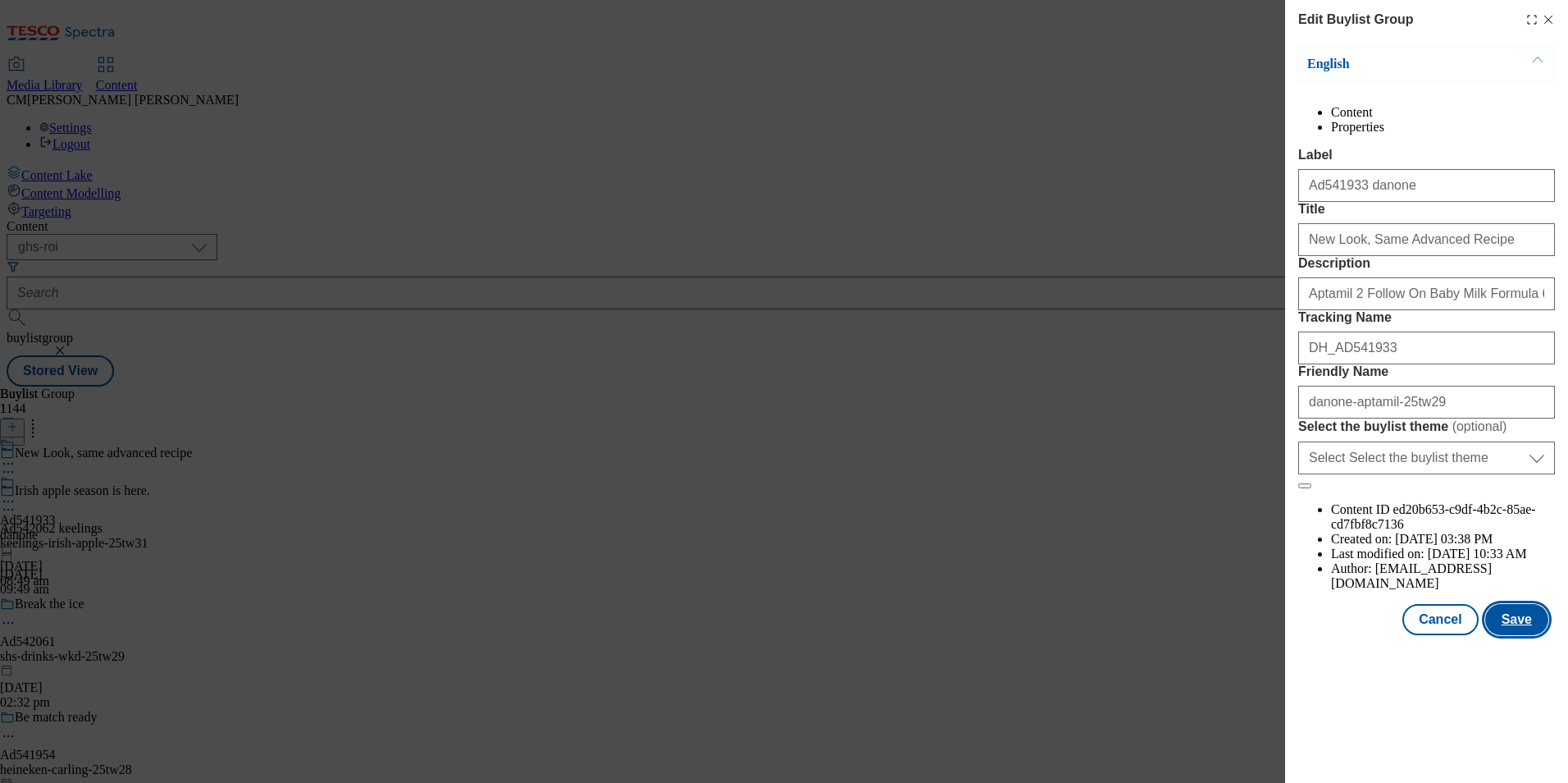
click at [1510, 635] on button "Save" at bounding box center [1517, 619] width 64 height 31
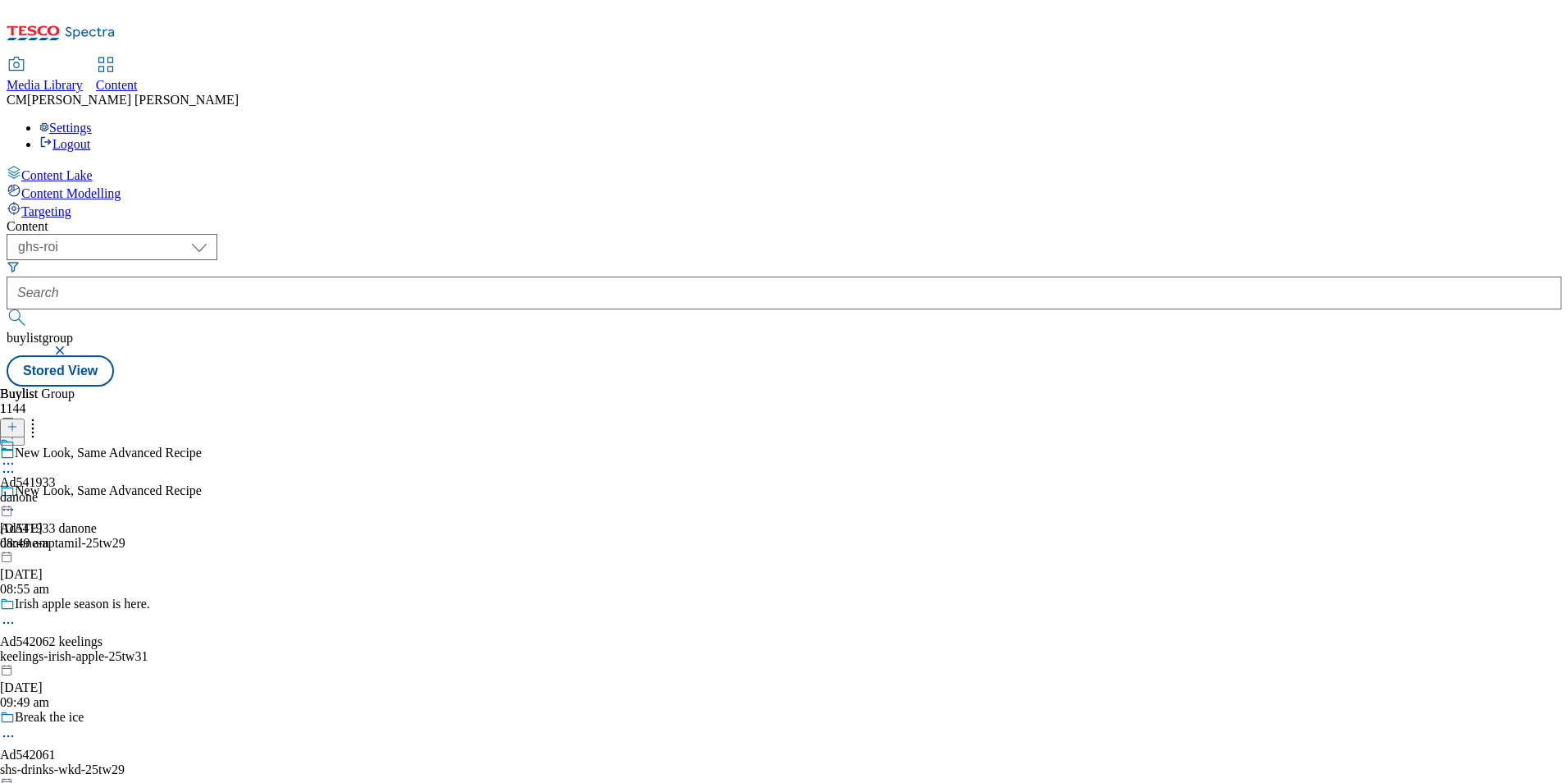
click at [16, 501] on icon at bounding box center [8, 509] width 16 height 16
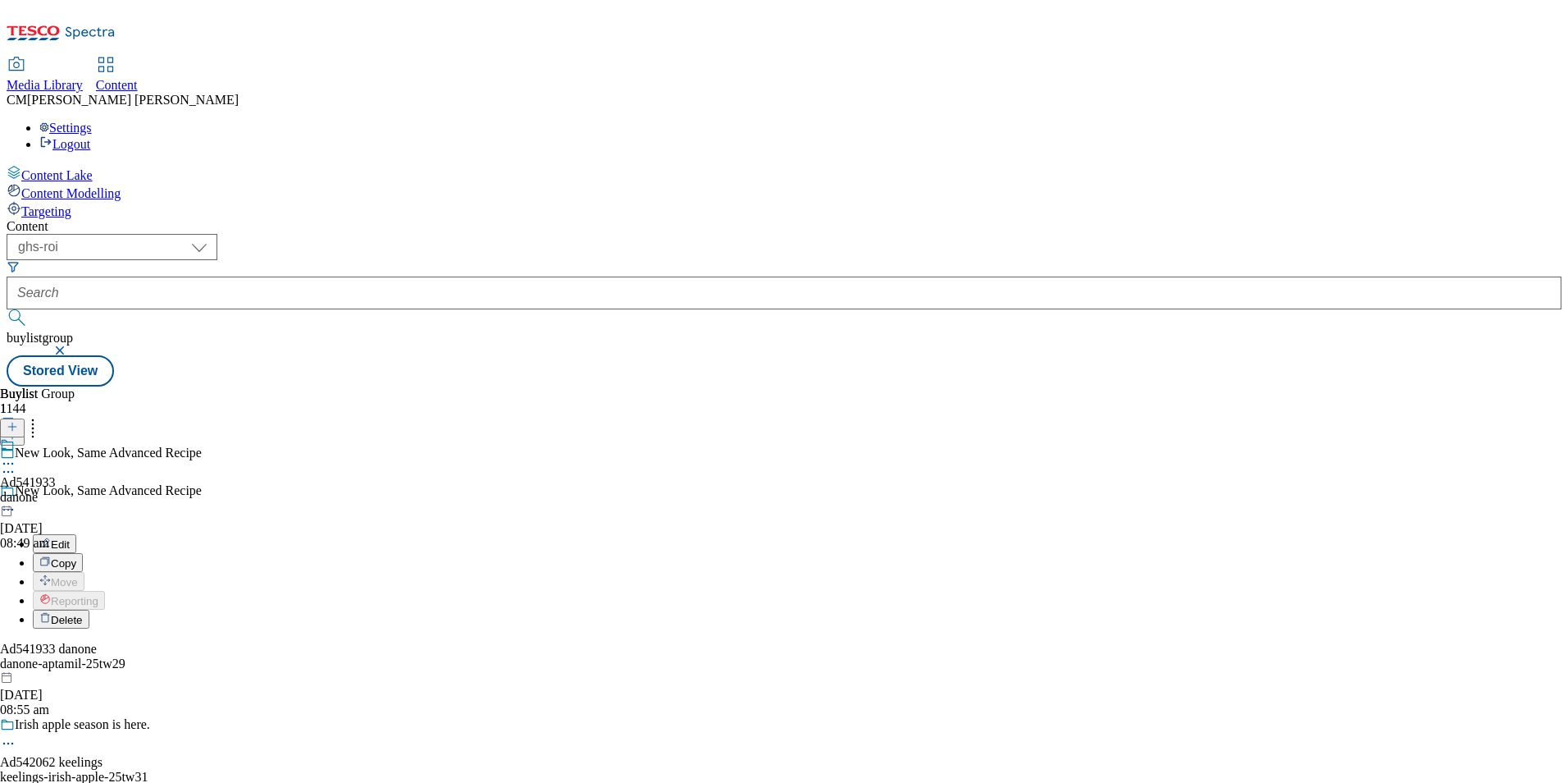
click at [56, 453] on div "Ad541933 danone [DATE] 08:49 am" at bounding box center [28, 494] width 56 height 113
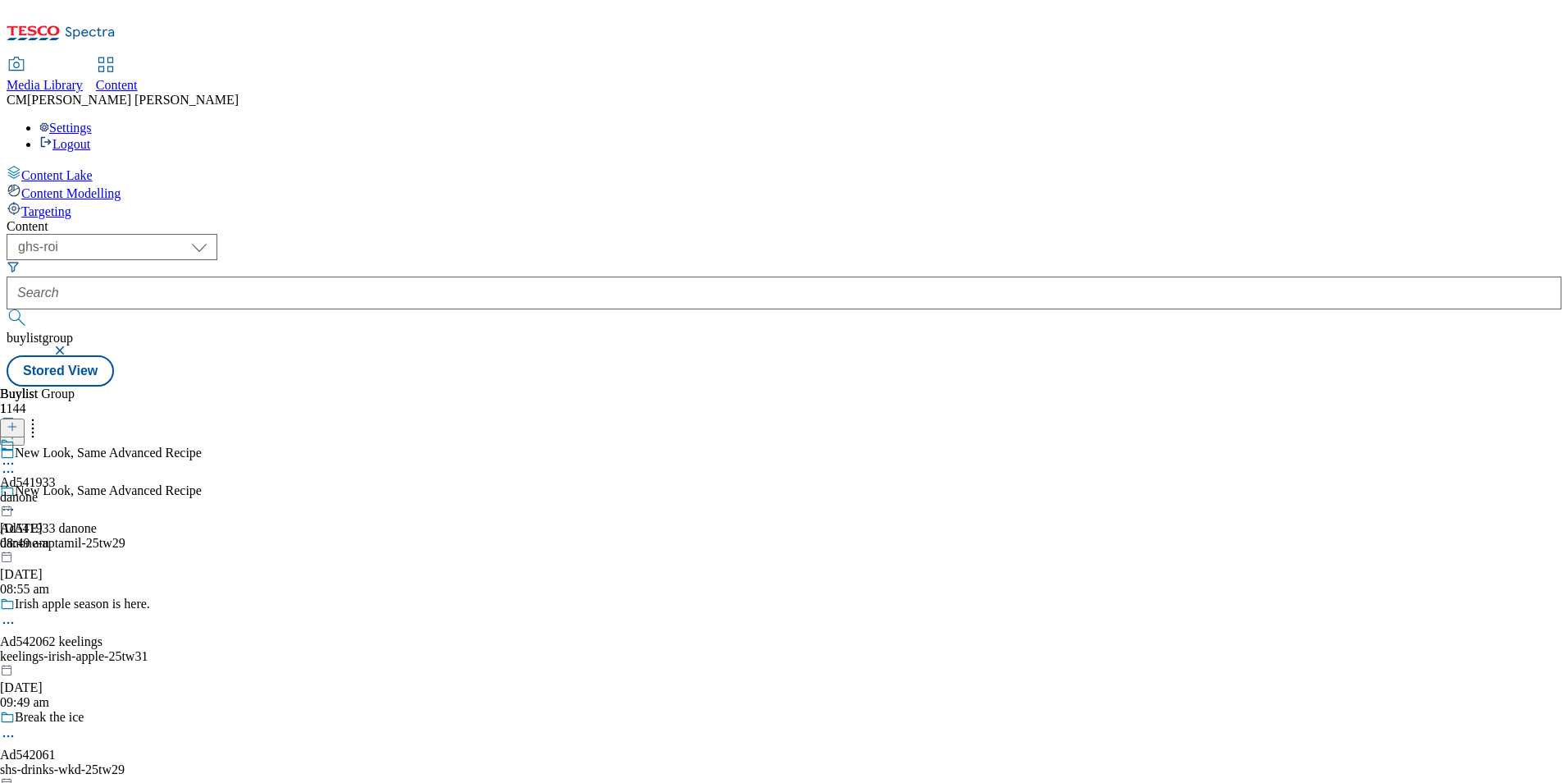
click at [56, 455] on div at bounding box center [28, 465] width 56 height 19
click at [56, 486] on div "Ad541933 danone [DATE] 08:49 am" at bounding box center [28, 494] width 56 height 113
